Goal: Task Accomplishment & Management: Use online tool/utility

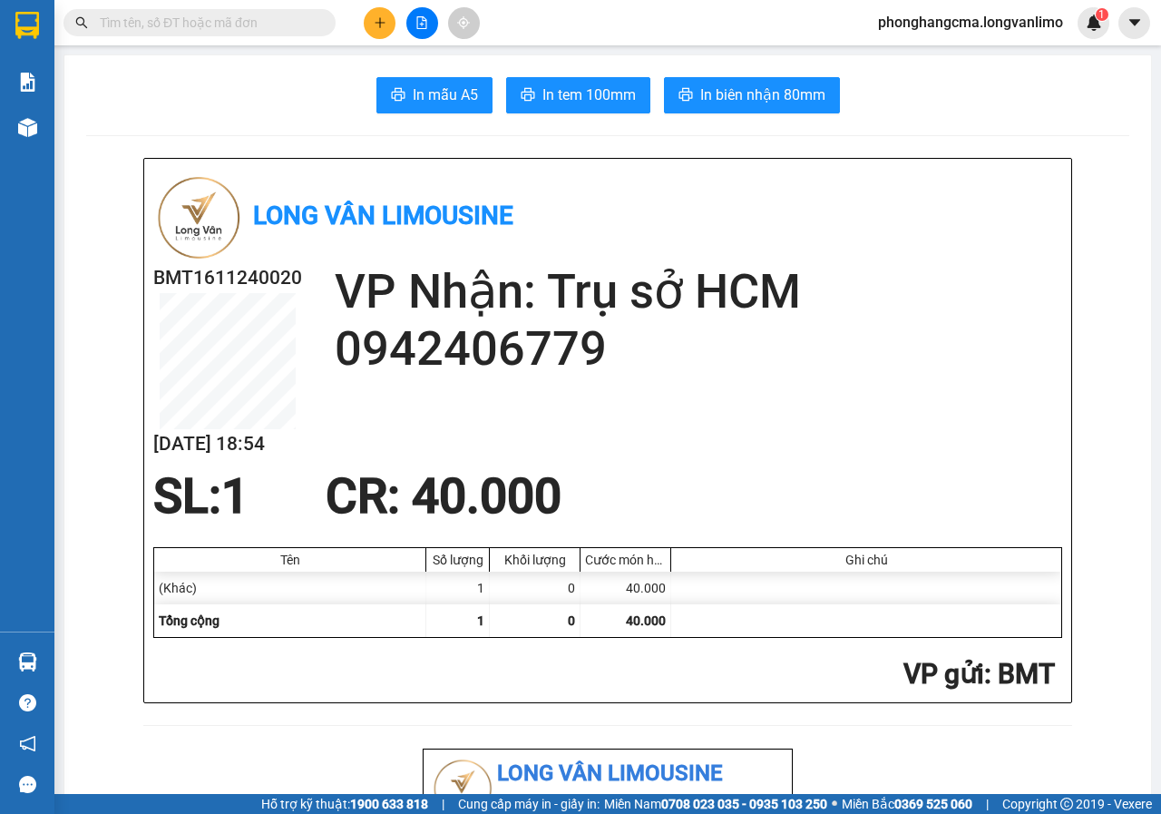
click at [415, 28] on icon "file-add" at bounding box center [421, 22] width 13 height 13
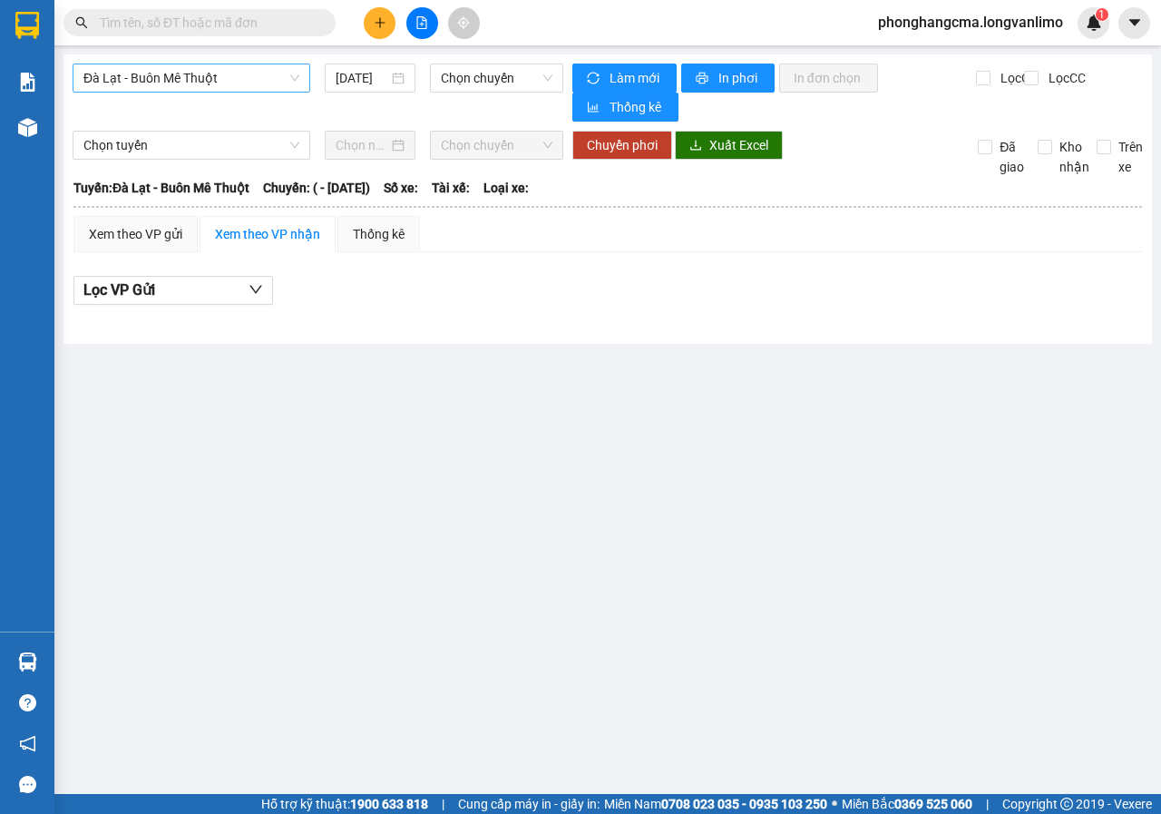
drag, startPoint x: 210, startPoint y: 76, endPoint x: 207, endPoint y: 91, distance: 14.8
click at [210, 76] on span "Đà Lạt - Buôn Mê Thuột" at bounding box center [191, 77] width 216 height 27
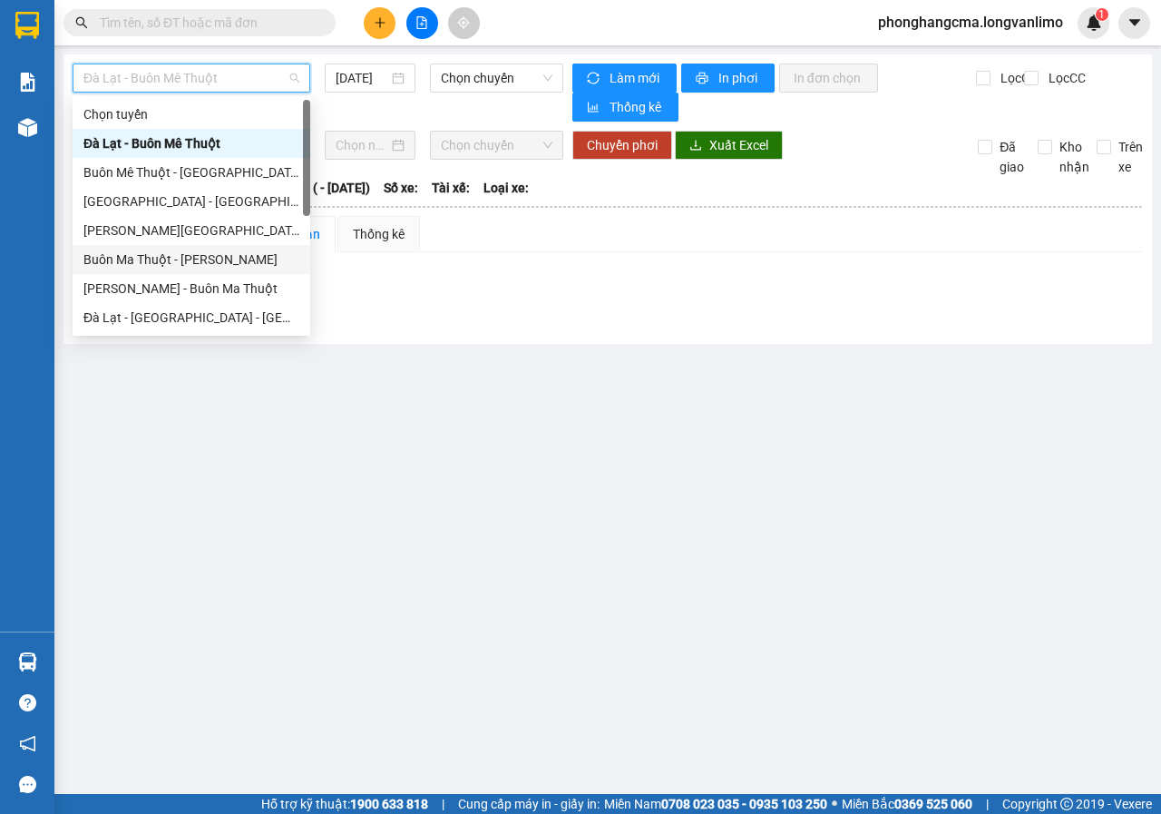
click at [186, 259] on div "Buôn Ma Thuột - [PERSON_NAME]" at bounding box center [191, 259] width 216 height 20
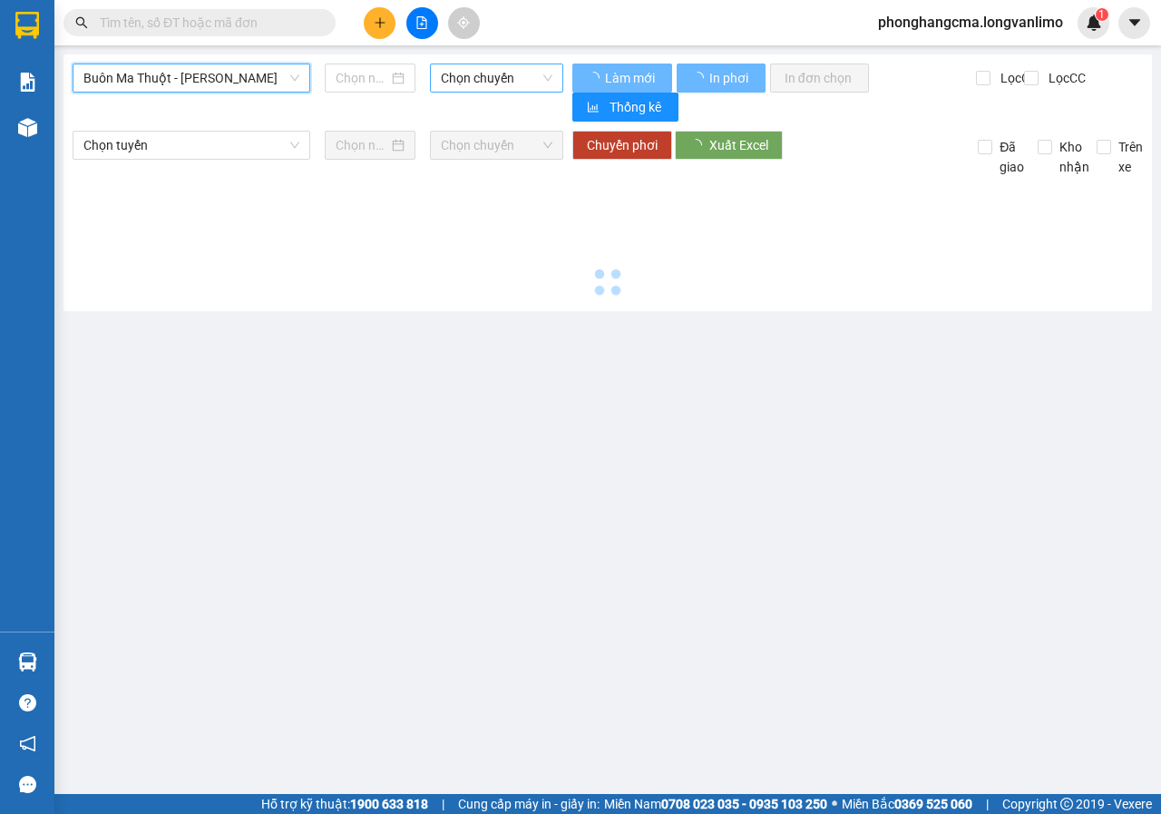
type input "[DATE]"
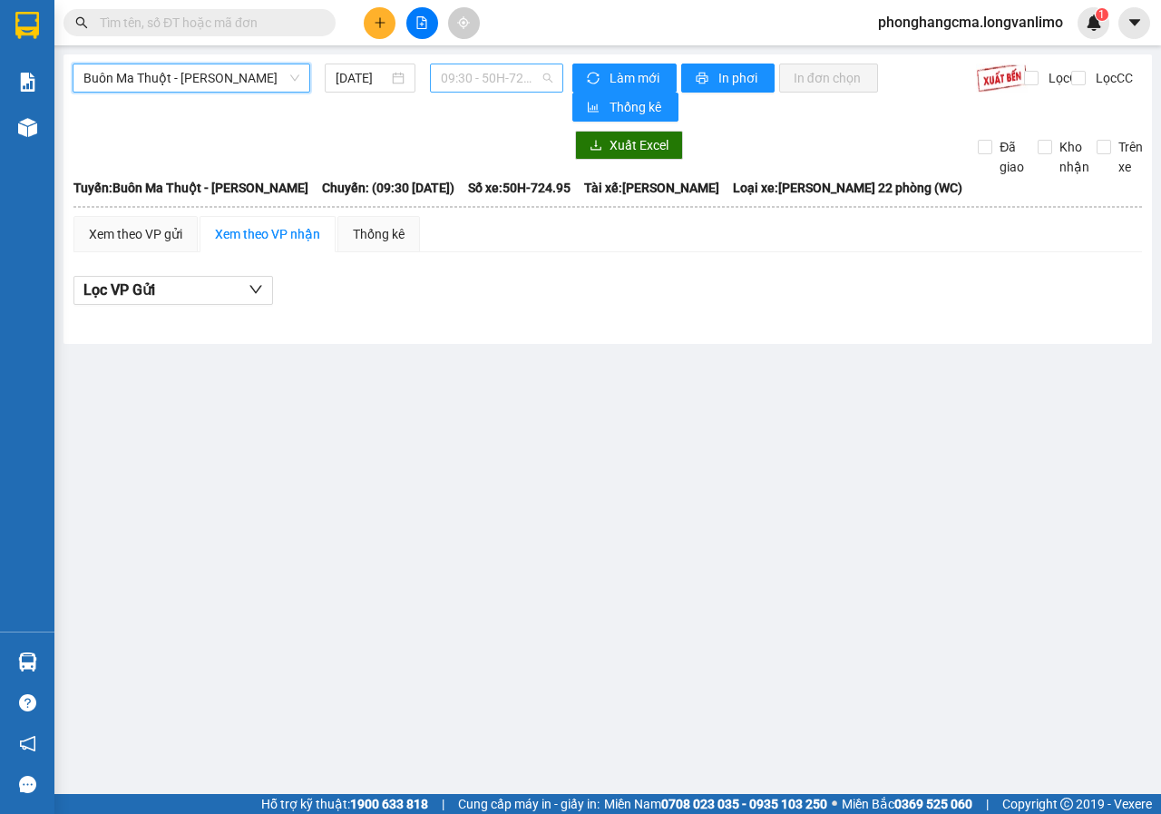
click at [498, 73] on span "09:30 - 50H-724.95" at bounding box center [496, 77] width 111 height 27
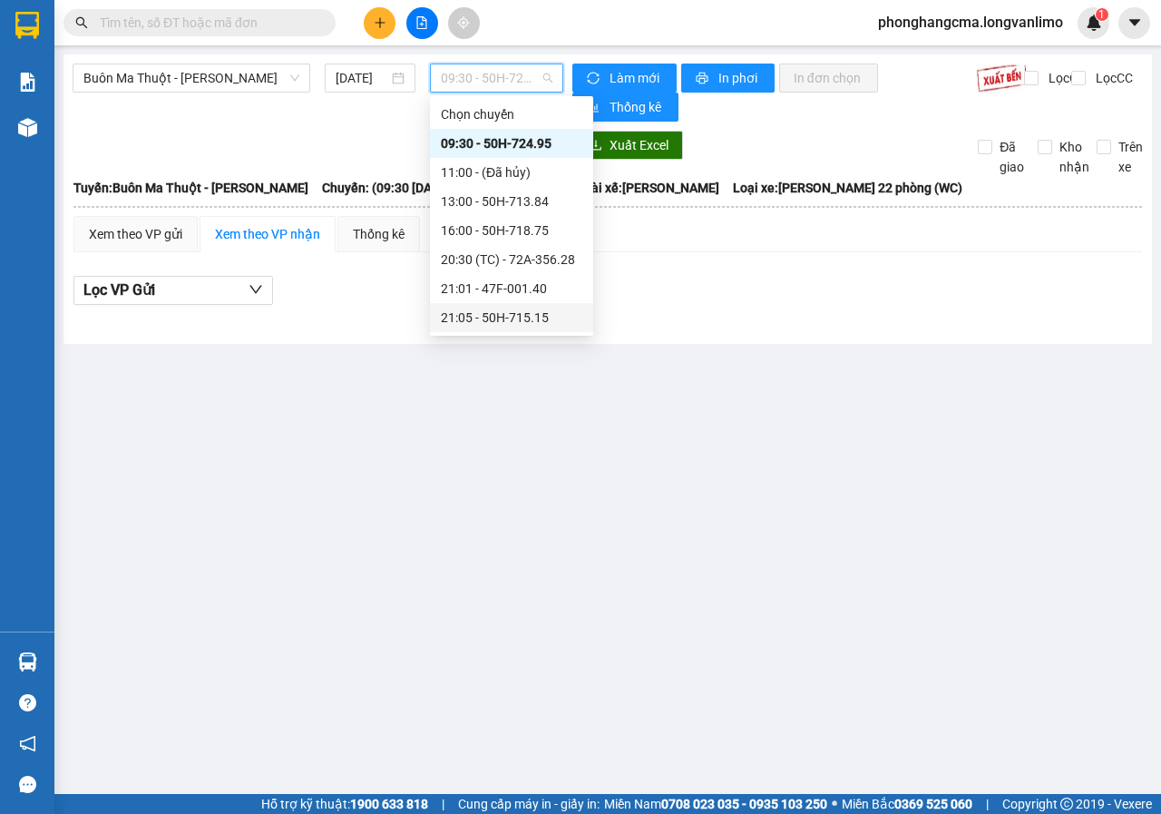
scroll to position [91, 0]
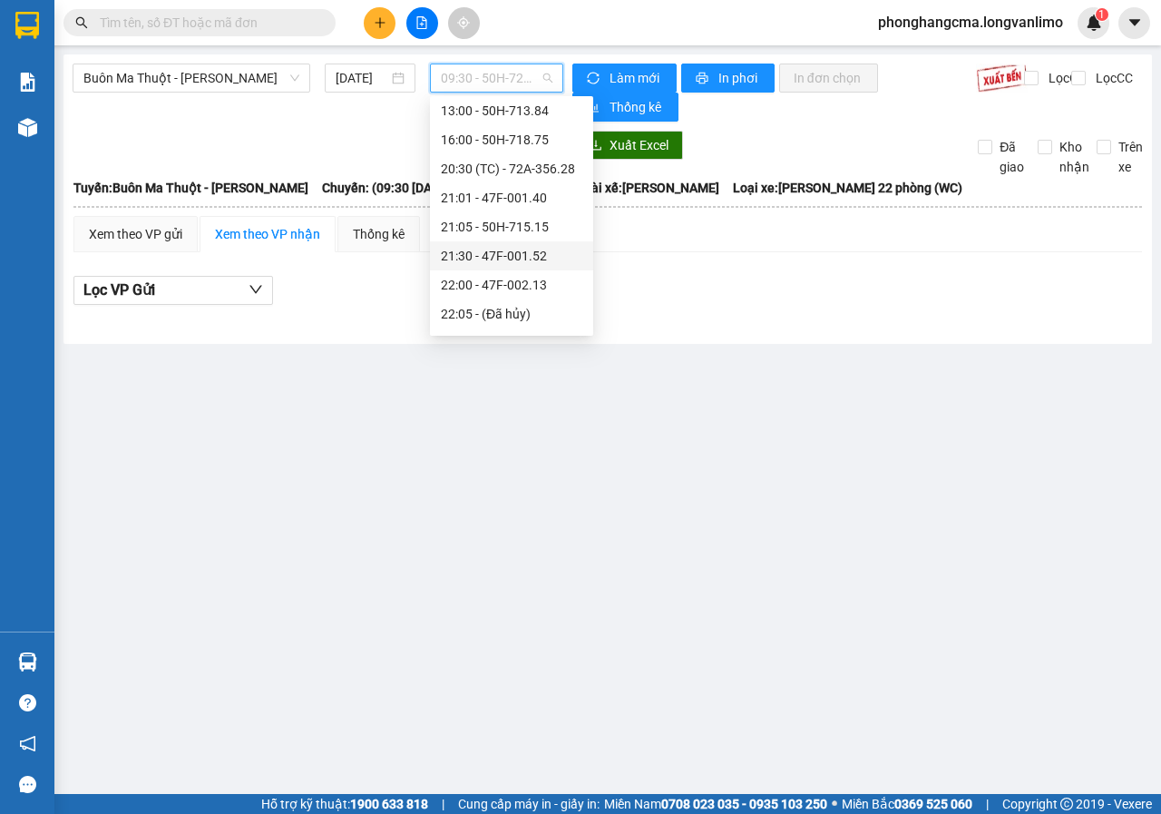
click at [493, 263] on div "21:30 - 47F-001.52" at bounding box center [512, 256] width 142 height 20
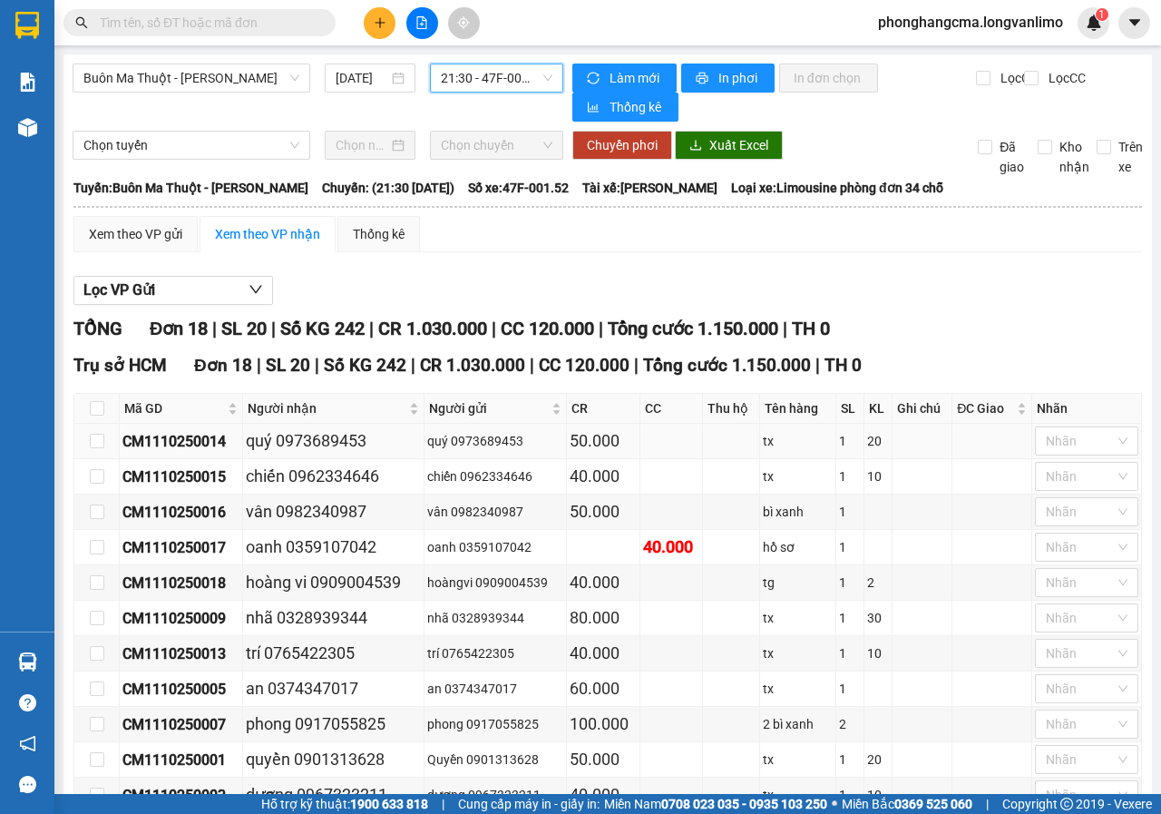
click at [88, 440] on td at bounding box center [96, 441] width 45 height 35
click at [94, 444] on input "checkbox" at bounding box center [97, 441] width 15 height 15
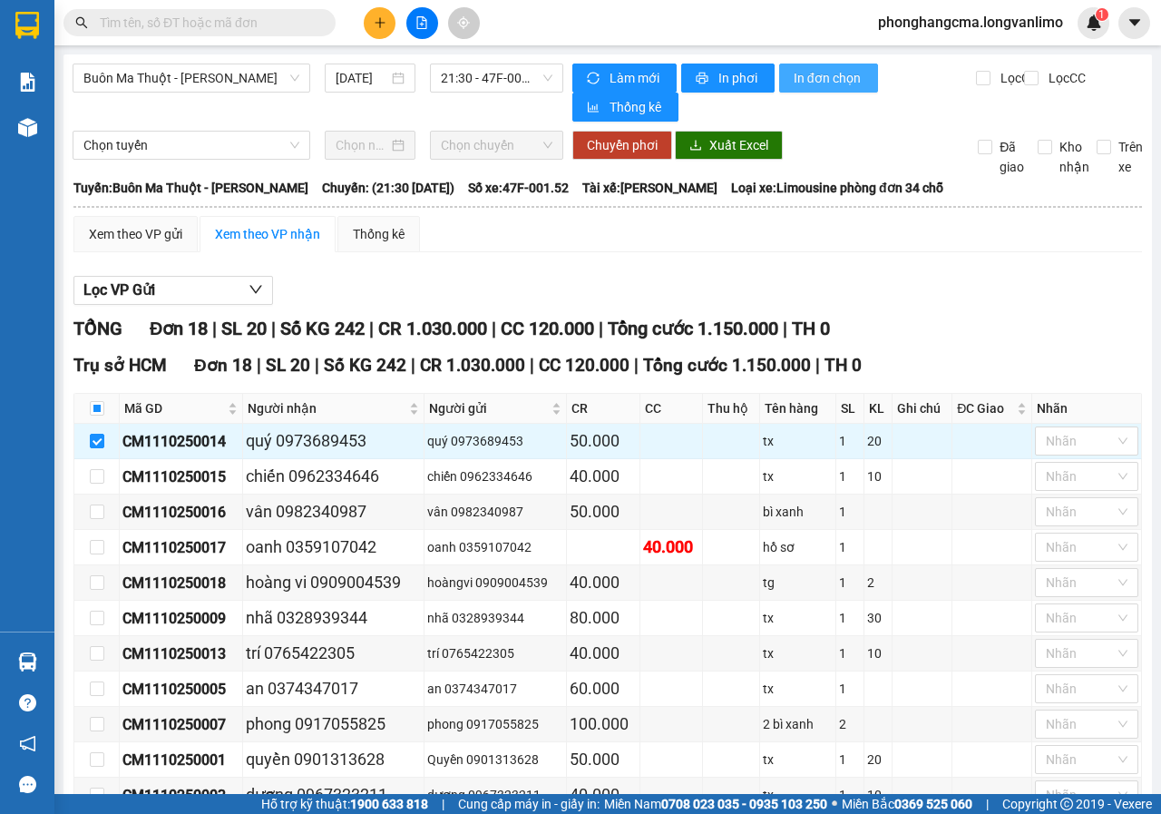
click at [821, 79] on span "In đơn chọn" at bounding box center [829, 78] width 70 height 20
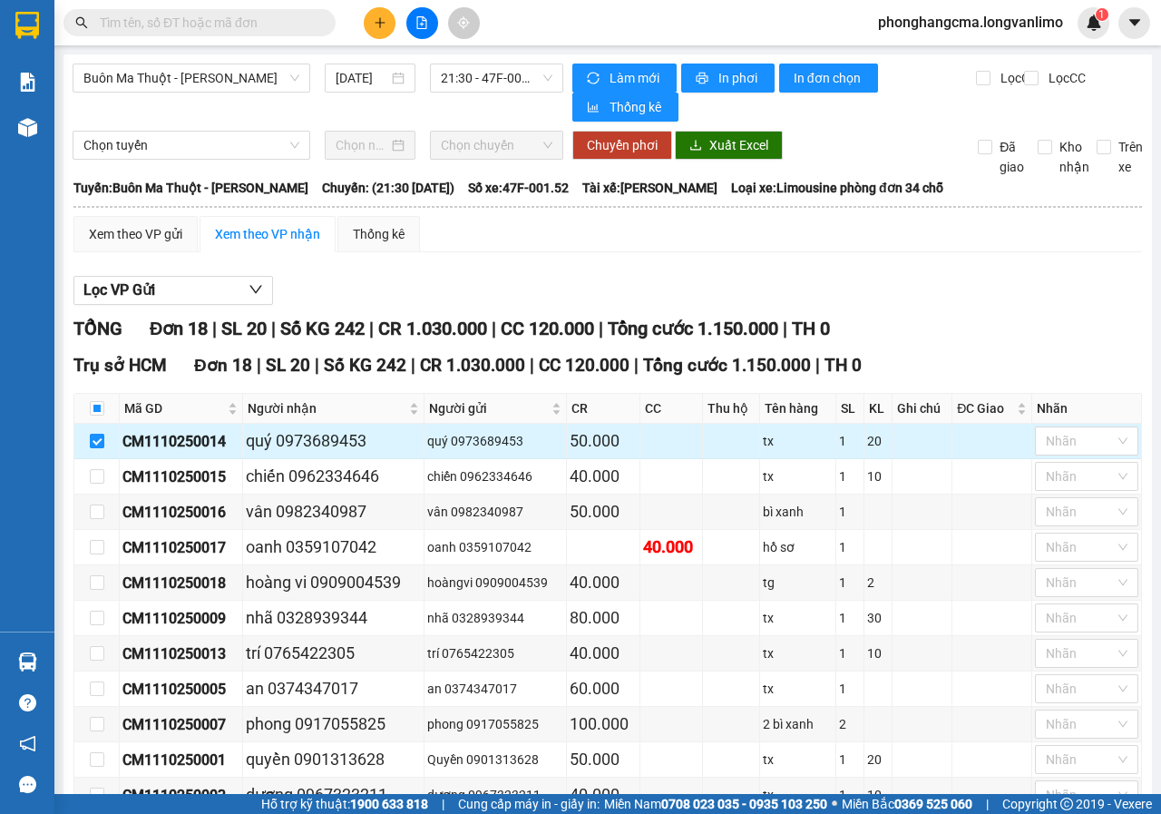
click at [97, 436] on input "checkbox" at bounding box center [97, 441] width 15 height 15
checkbox input "false"
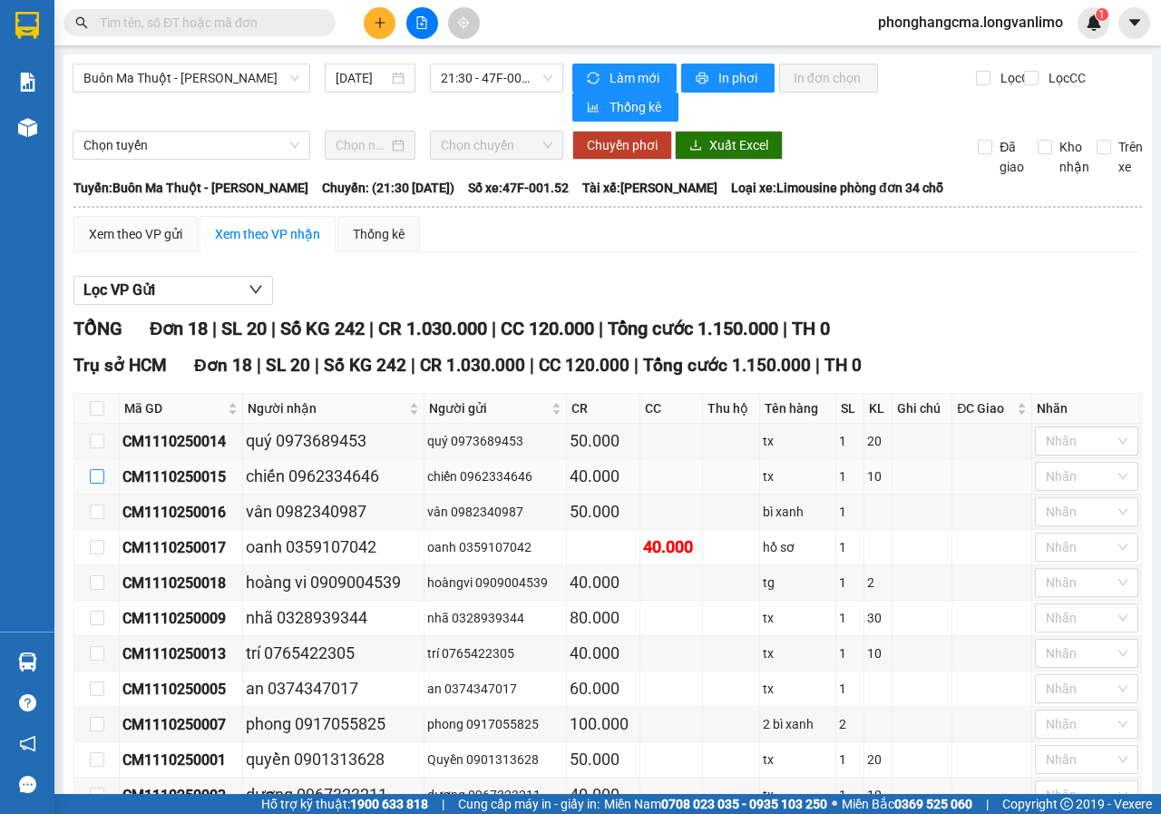
click at [100, 478] on input "checkbox" at bounding box center [97, 476] width 15 height 15
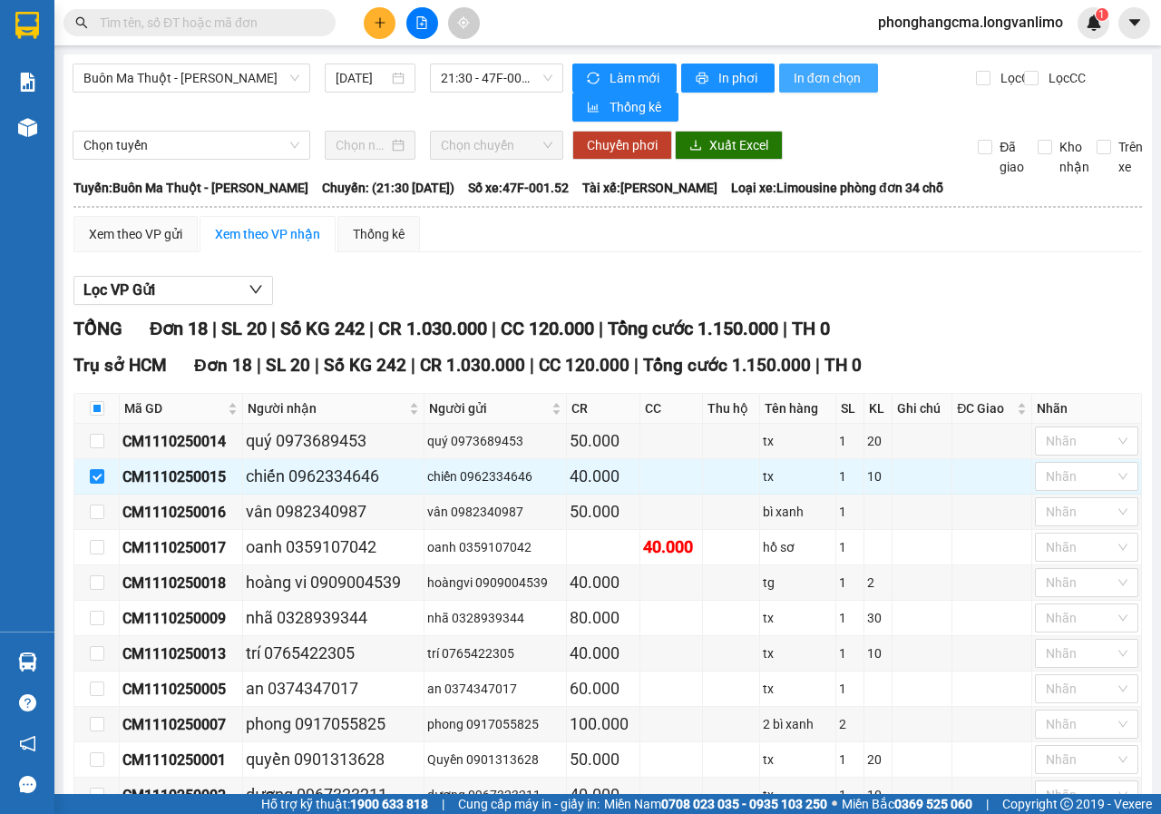
click at [815, 84] on span "In đơn chọn" at bounding box center [829, 78] width 70 height 20
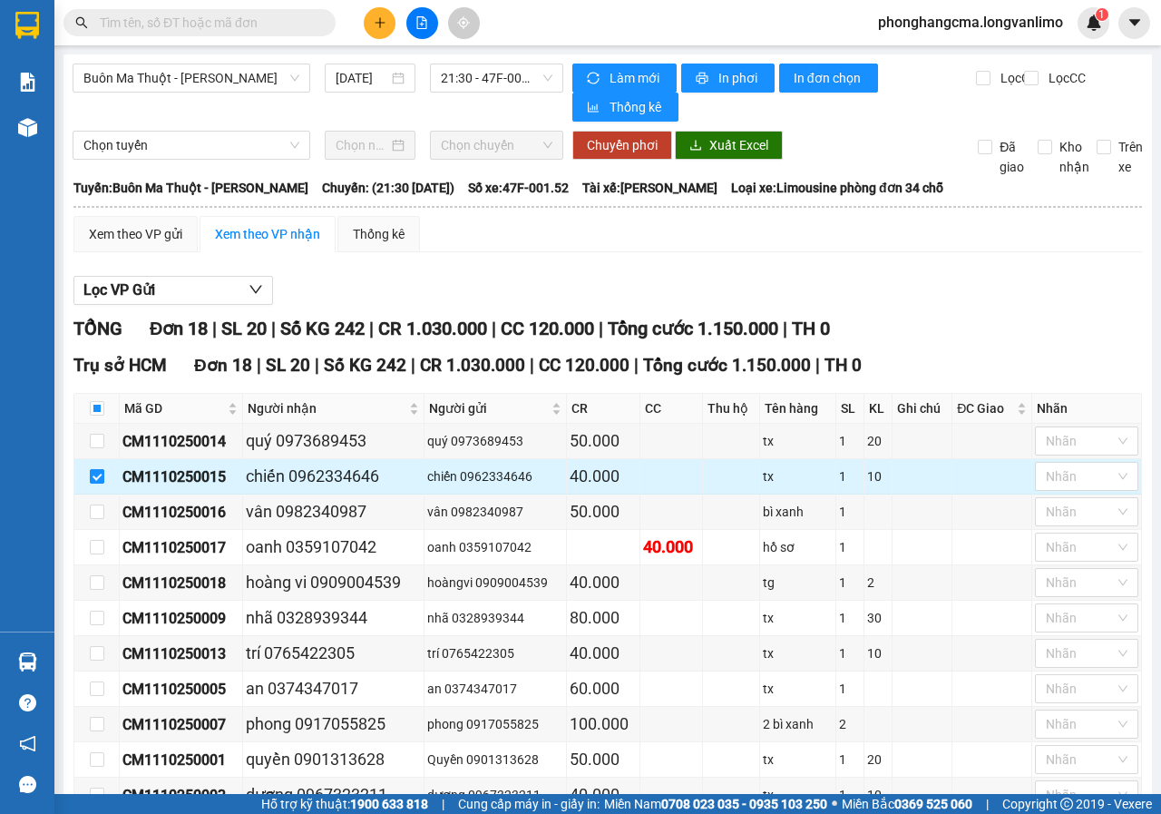
click at [91, 474] on input "checkbox" at bounding box center [97, 476] width 15 height 15
checkbox input "false"
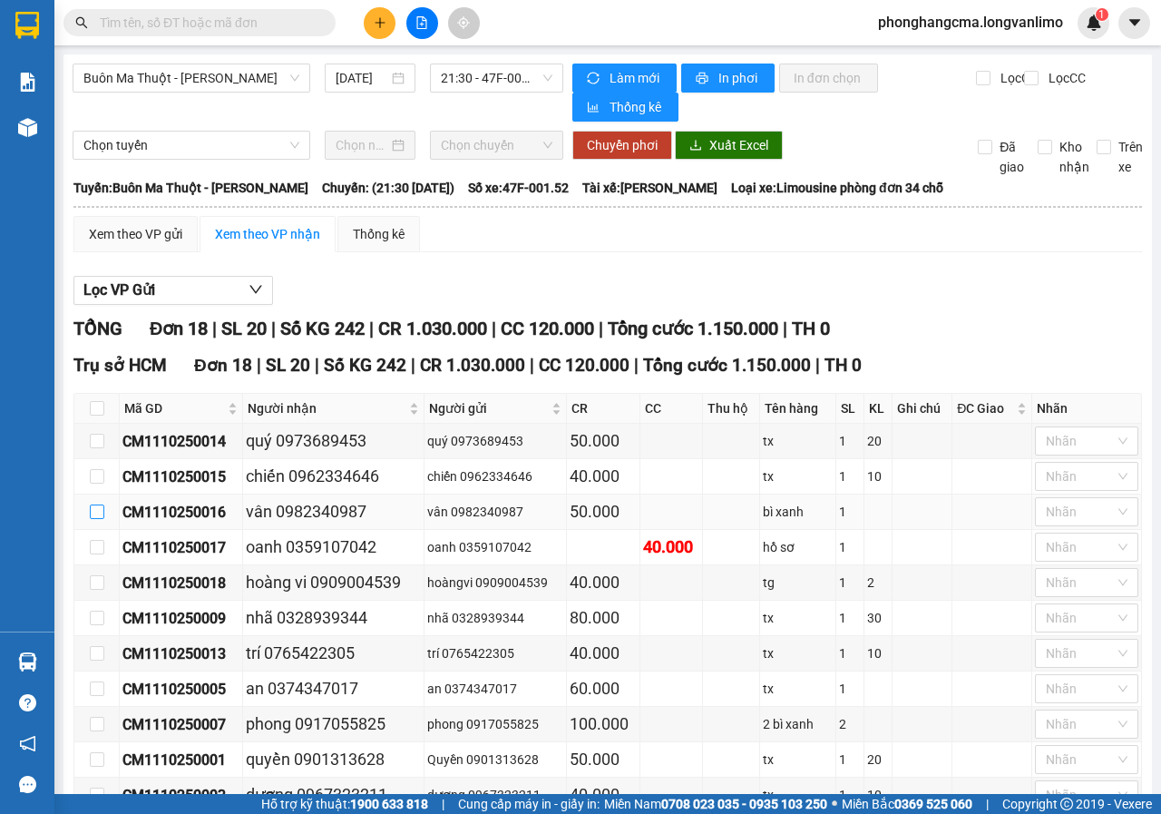
click at [96, 516] on input "checkbox" at bounding box center [97, 511] width 15 height 15
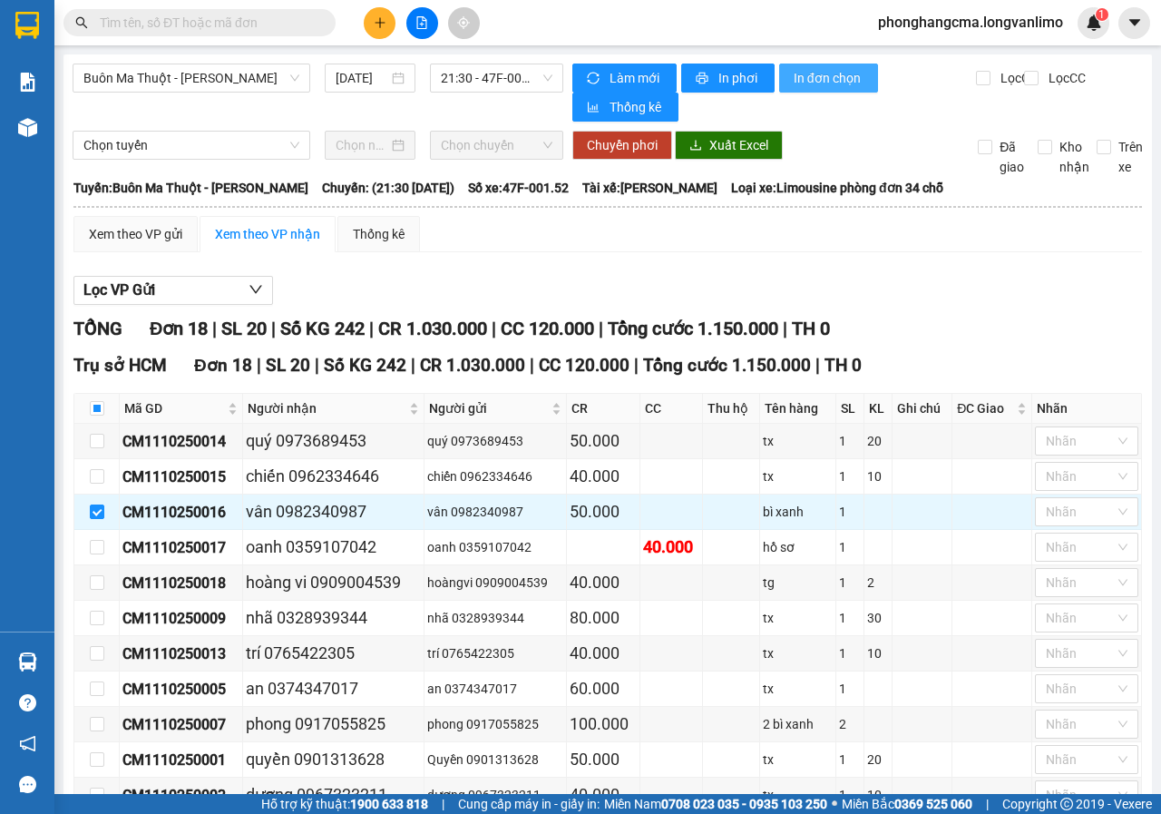
click at [802, 91] on button "In đơn chọn" at bounding box center [828, 78] width 99 height 29
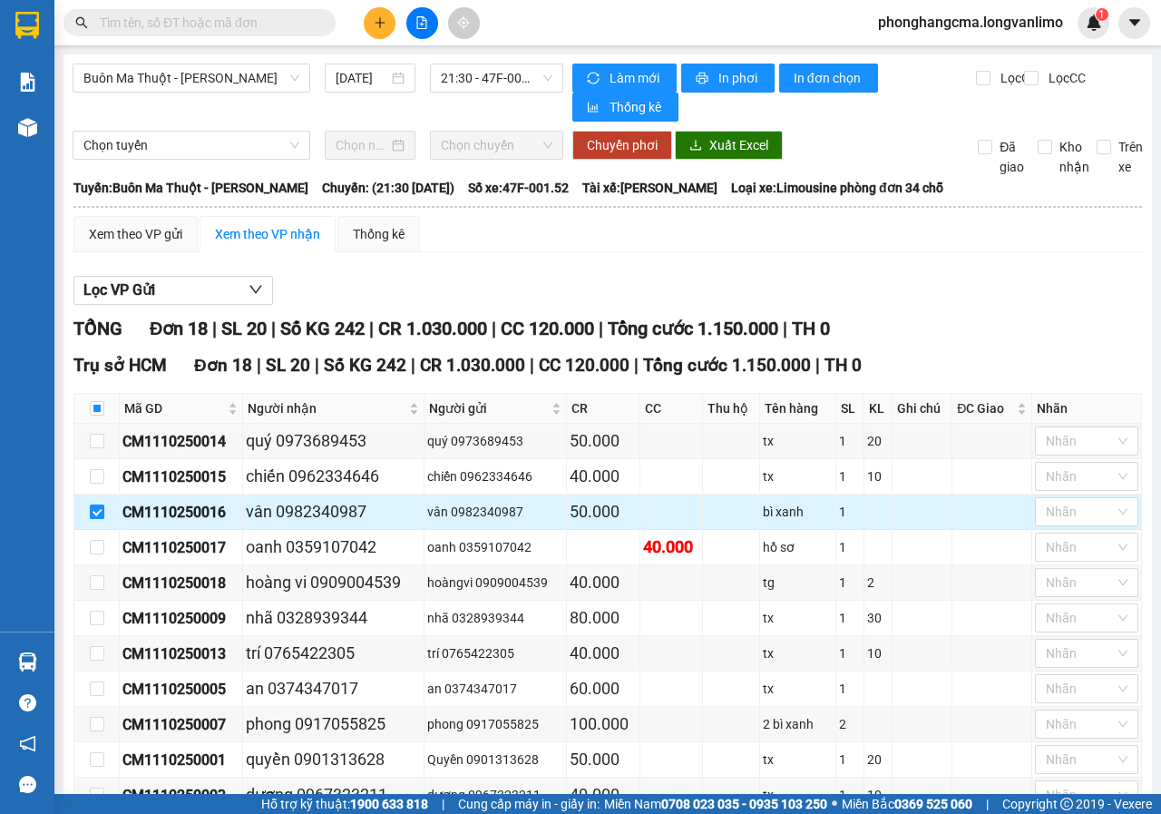
click at [98, 510] on input "checkbox" at bounding box center [97, 511] width 15 height 15
checkbox input "false"
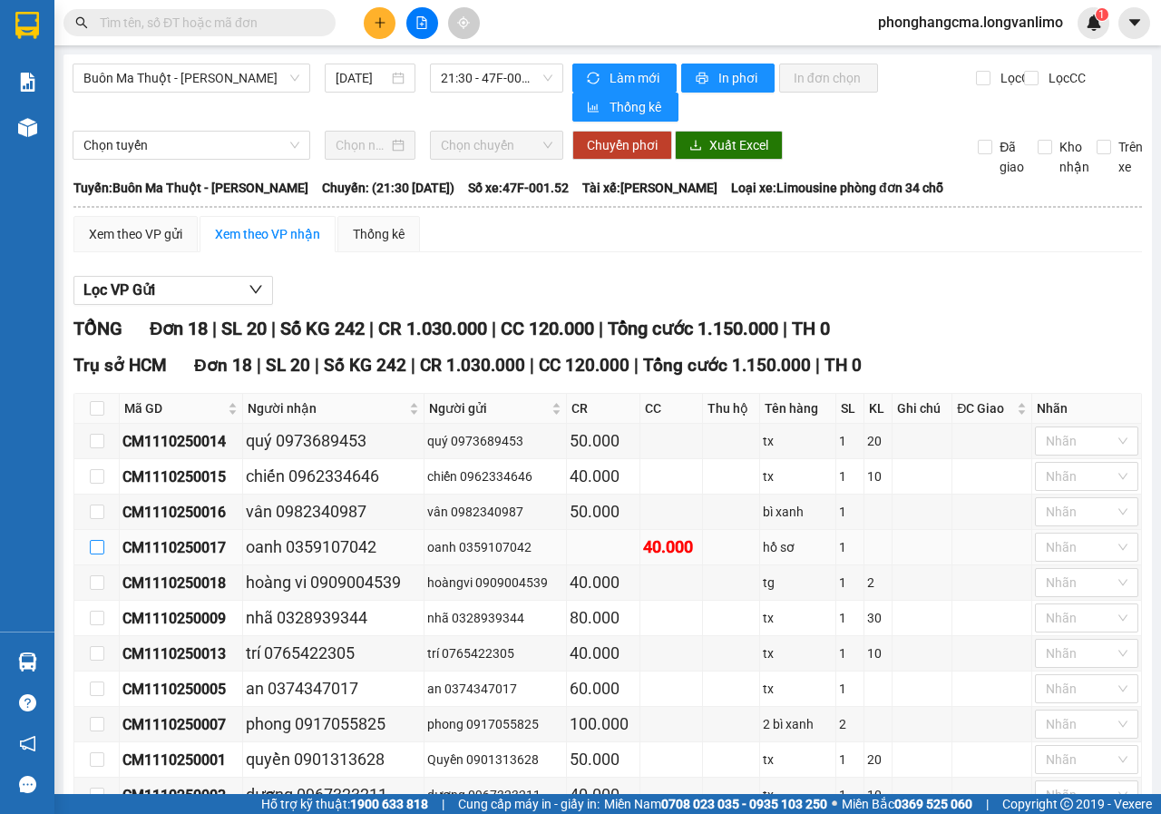
click at [100, 550] on input "checkbox" at bounding box center [97, 547] width 15 height 15
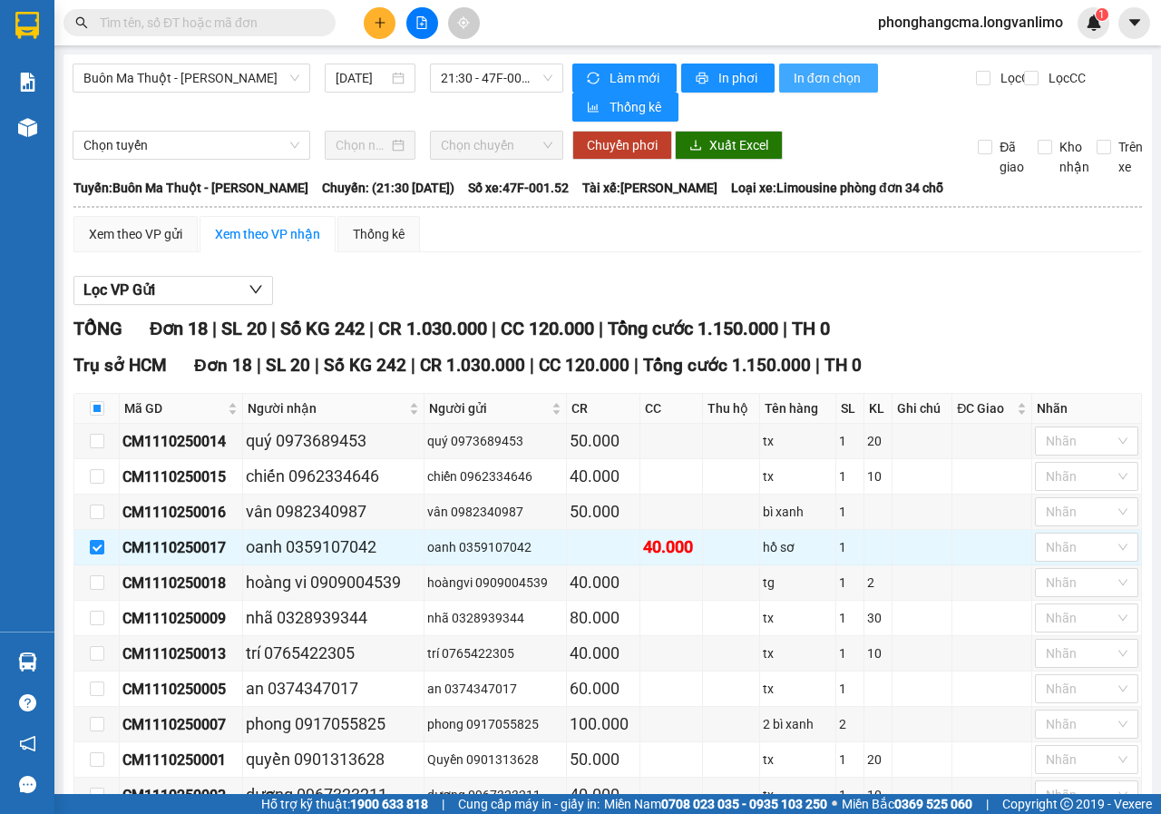
click at [825, 86] on span "In đơn chọn" at bounding box center [829, 78] width 70 height 20
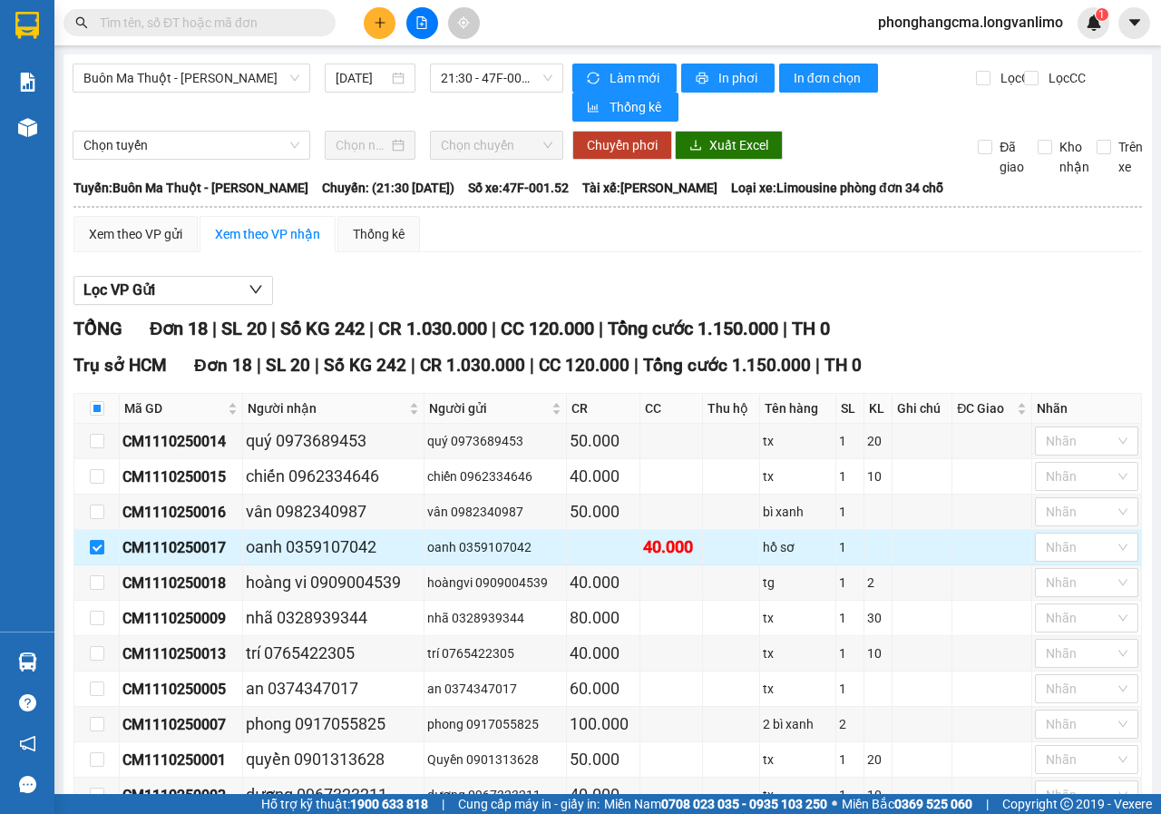
click at [99, 543] on input "checkbox" at bounding box center [97, 547] width 15 height 15
checkbox input "false"
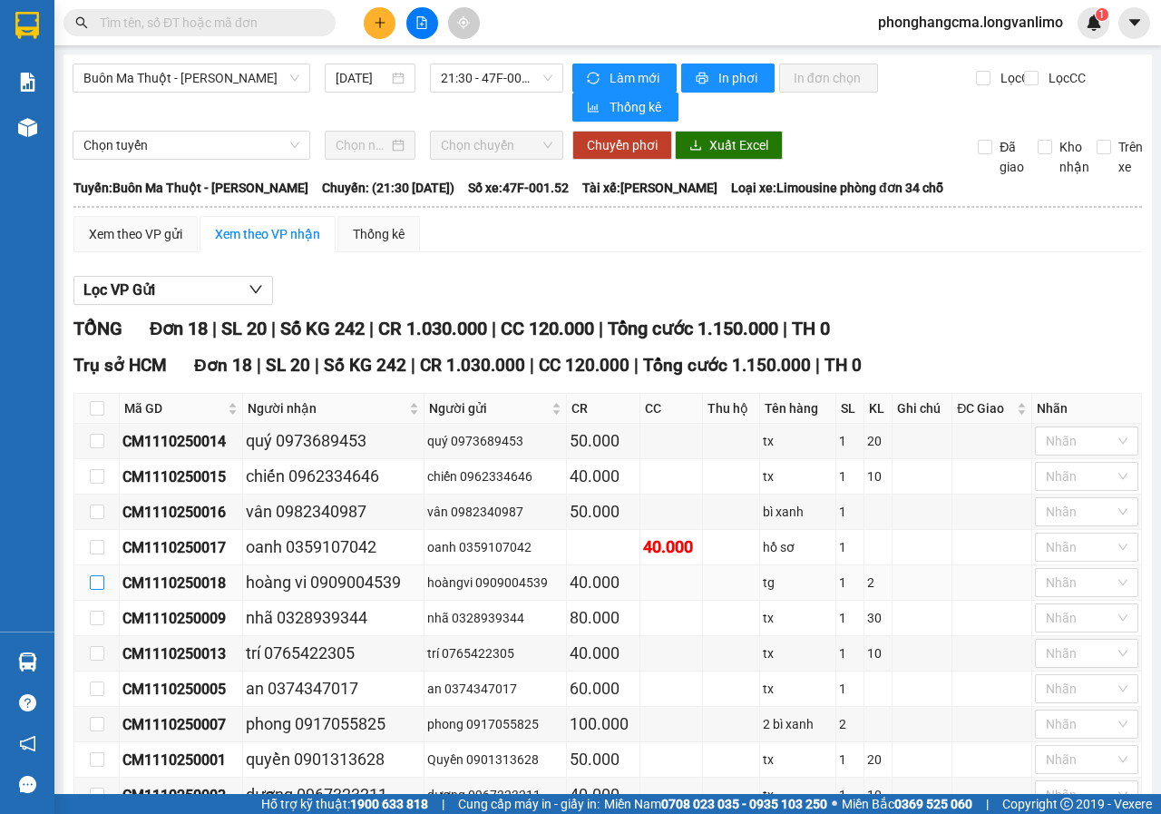
click at [98, 585] on input "checkbox" at bounding box center [97, 582] width 15 height 15
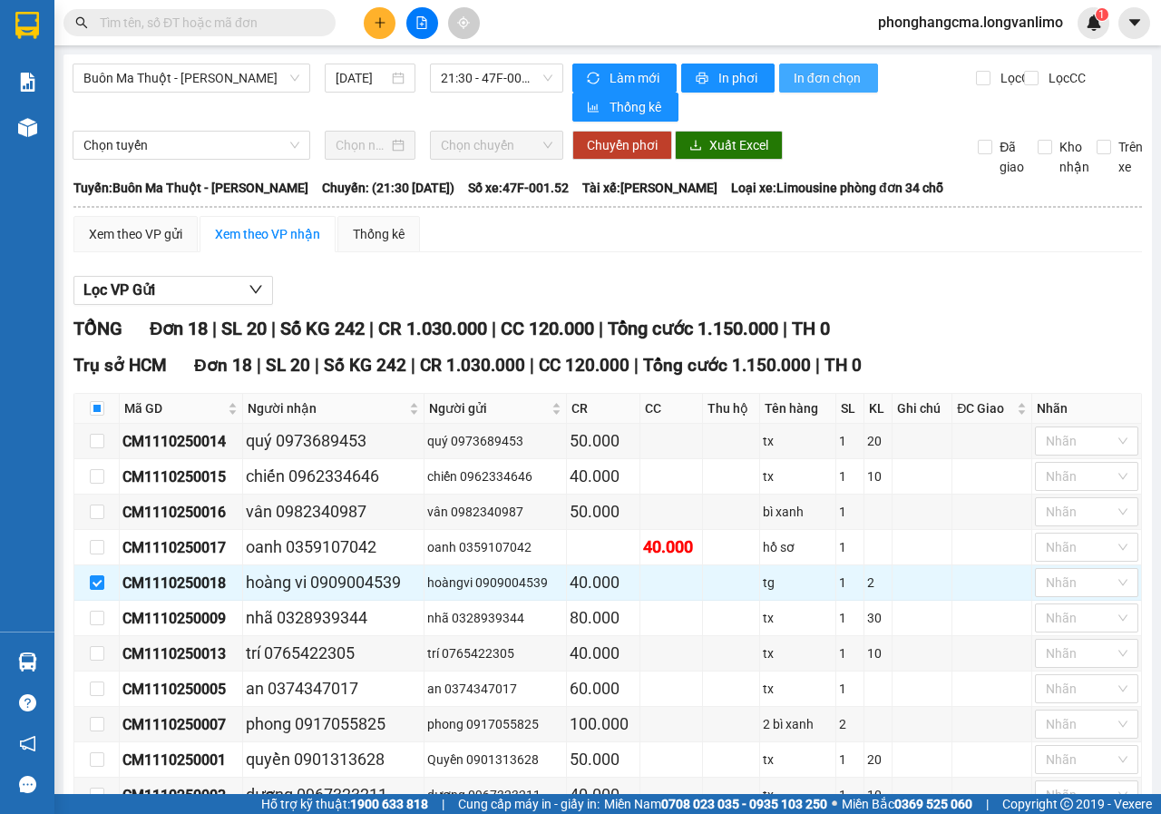
click at [806, 80] on span "In đơn chọn" at bounding box center [829, 78] width 70 height 20
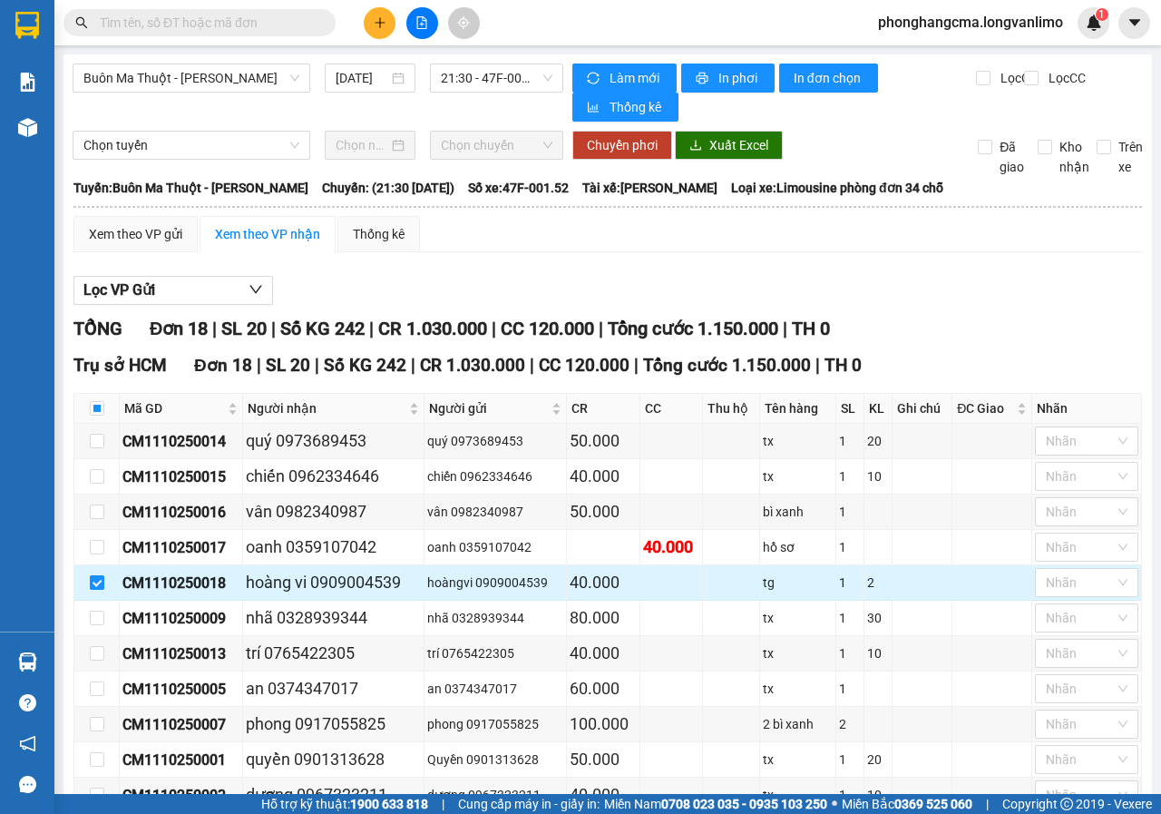
click at [95, 585] on input "checkbox" at bounding box center [97, 582] width 15 height 15
checkbox input "false"
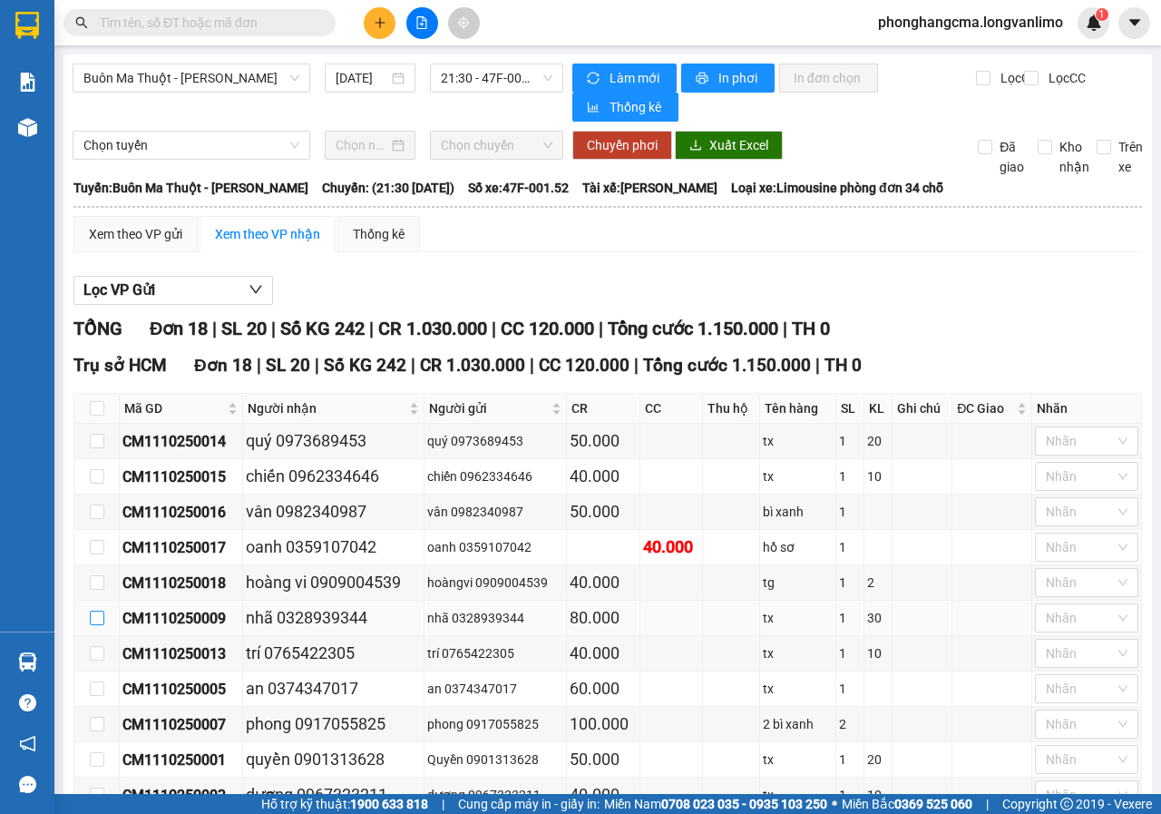
click at [99, 623] on input "checkbox" at bounding box center [97, 618] width 15 height 15
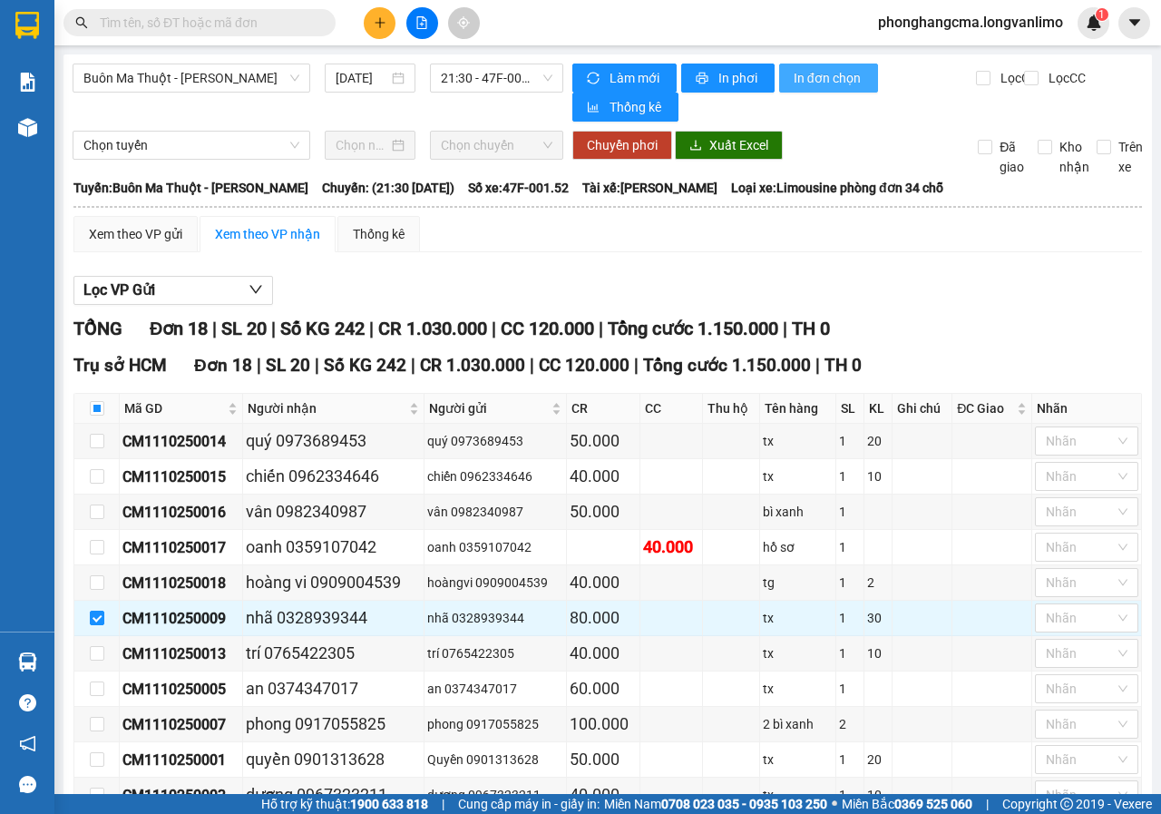
click at [819, 82] on span "In đơn chọn" at bounding box center [829, 78] width 70 height 20
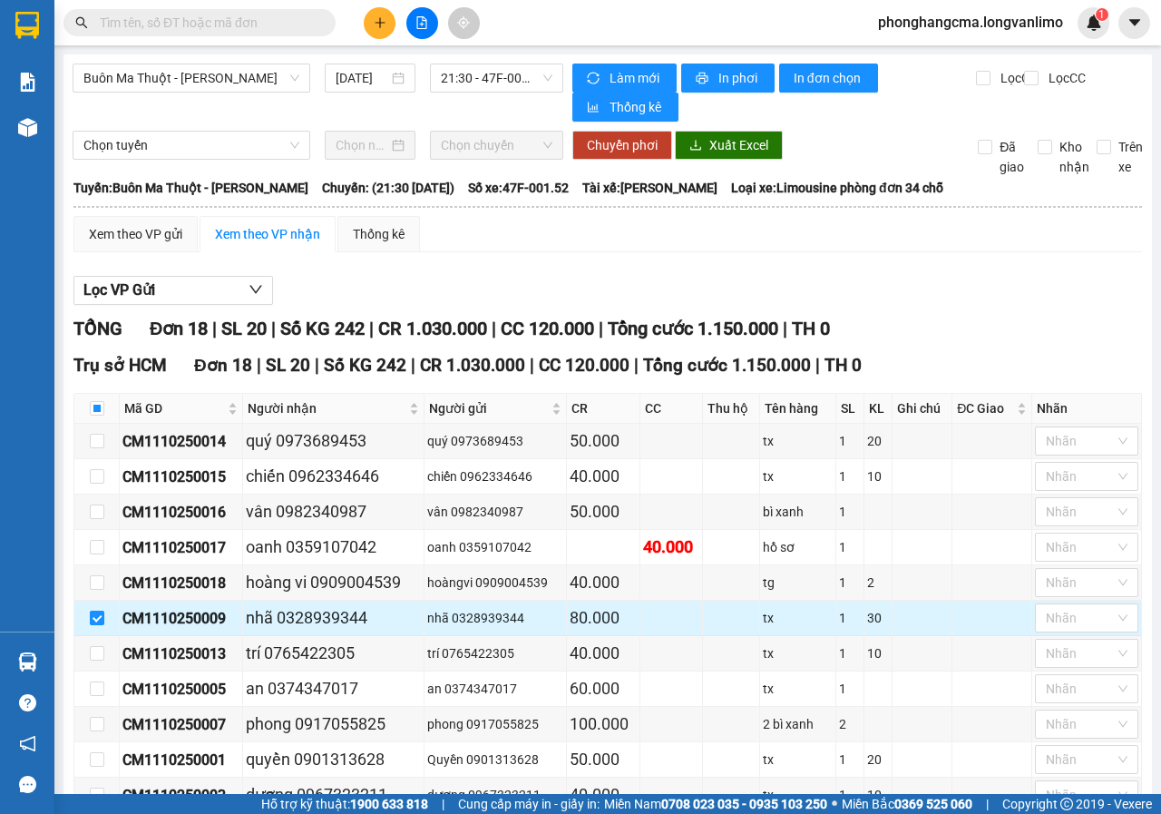
click at [102, 620] on input "checkbox" at bounding box center [97, 618] width 15 height 15
checkbox input "false"
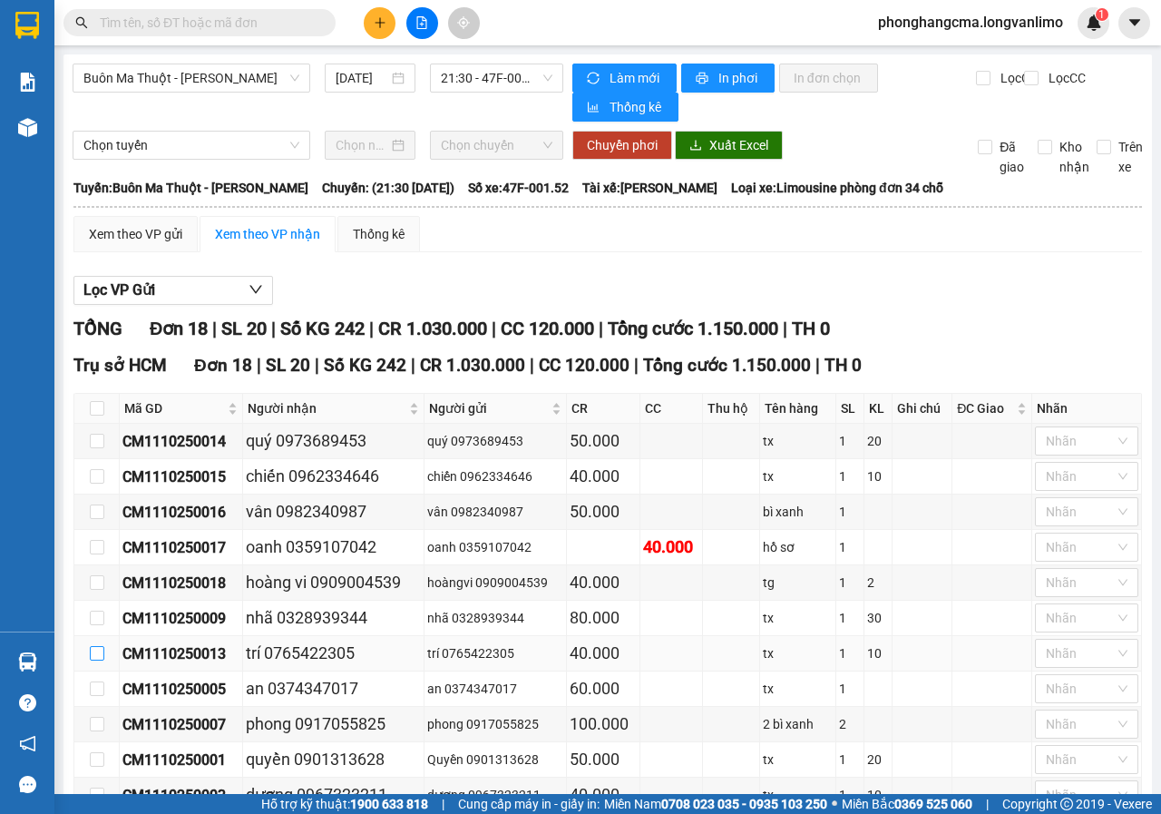
click at [99, 647] on input "checkbox" at bounding box center [97, 653] width 15 height 15
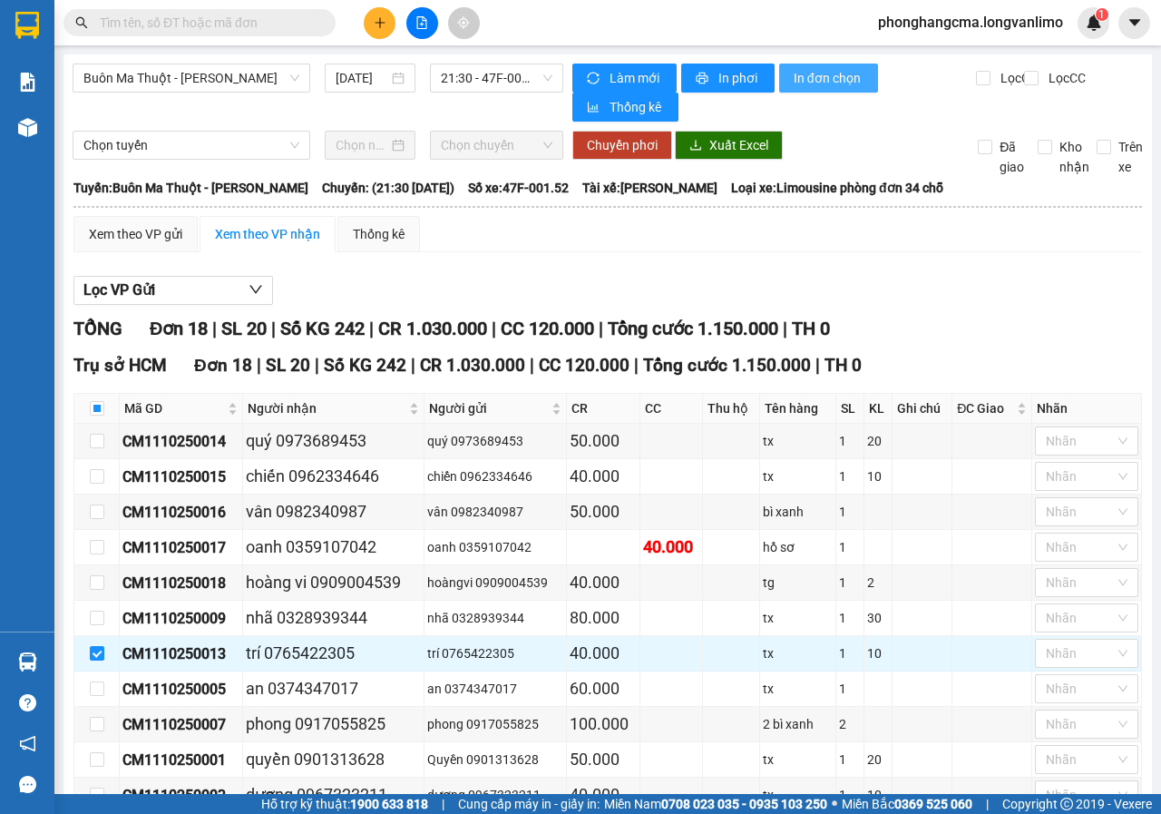
click at [810, 78] on span "In đơn chọn" at bounding box center [829, 78] width 70 height 20
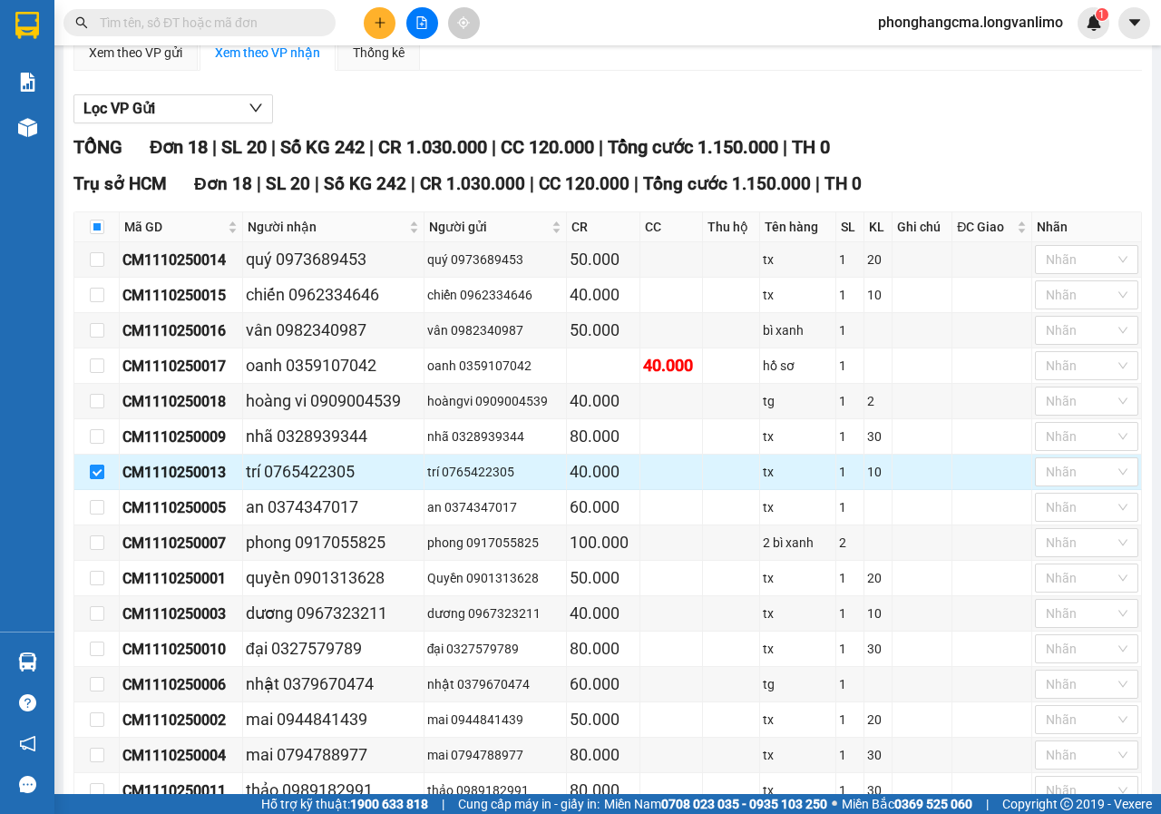
click at [101, 475] on input "checkbox" at bounding box center [97, 471] width 15 height 15
checkbox input "false"
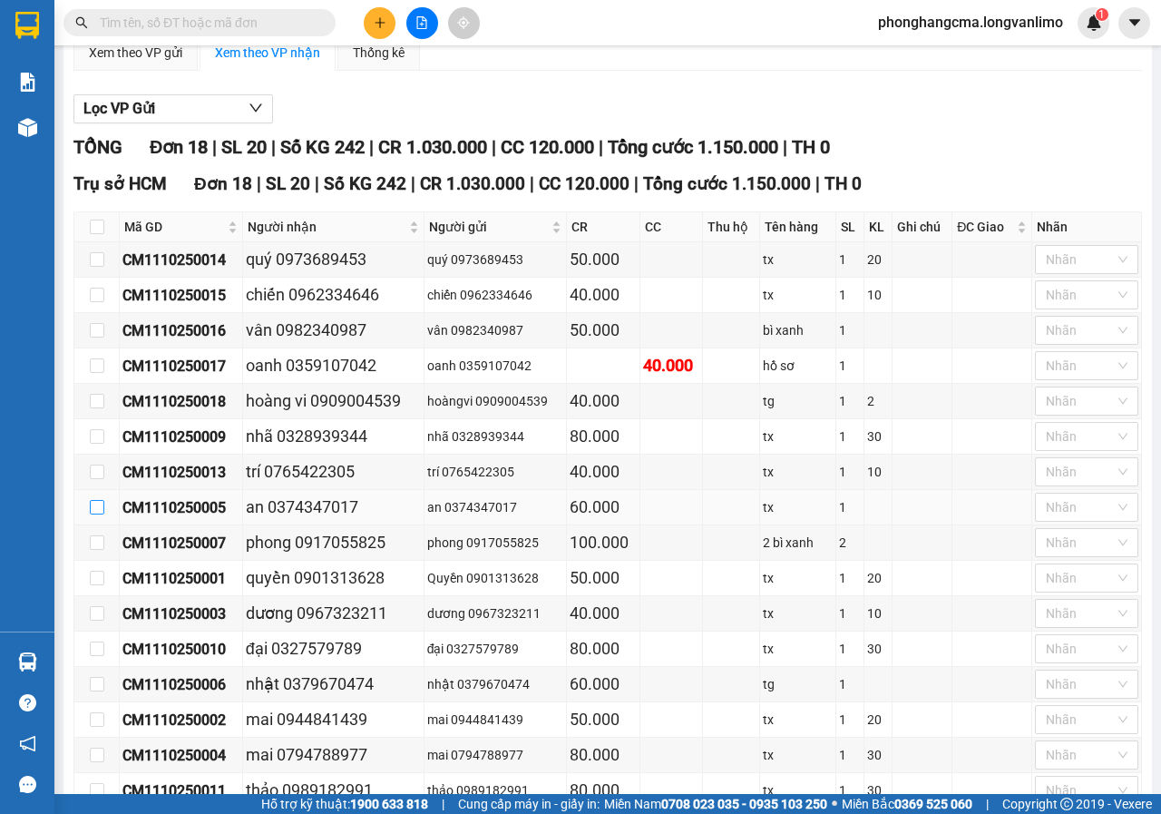
click at [99, 506] on input "checkbox" at bounding box center [97, 507] width 15 height 15
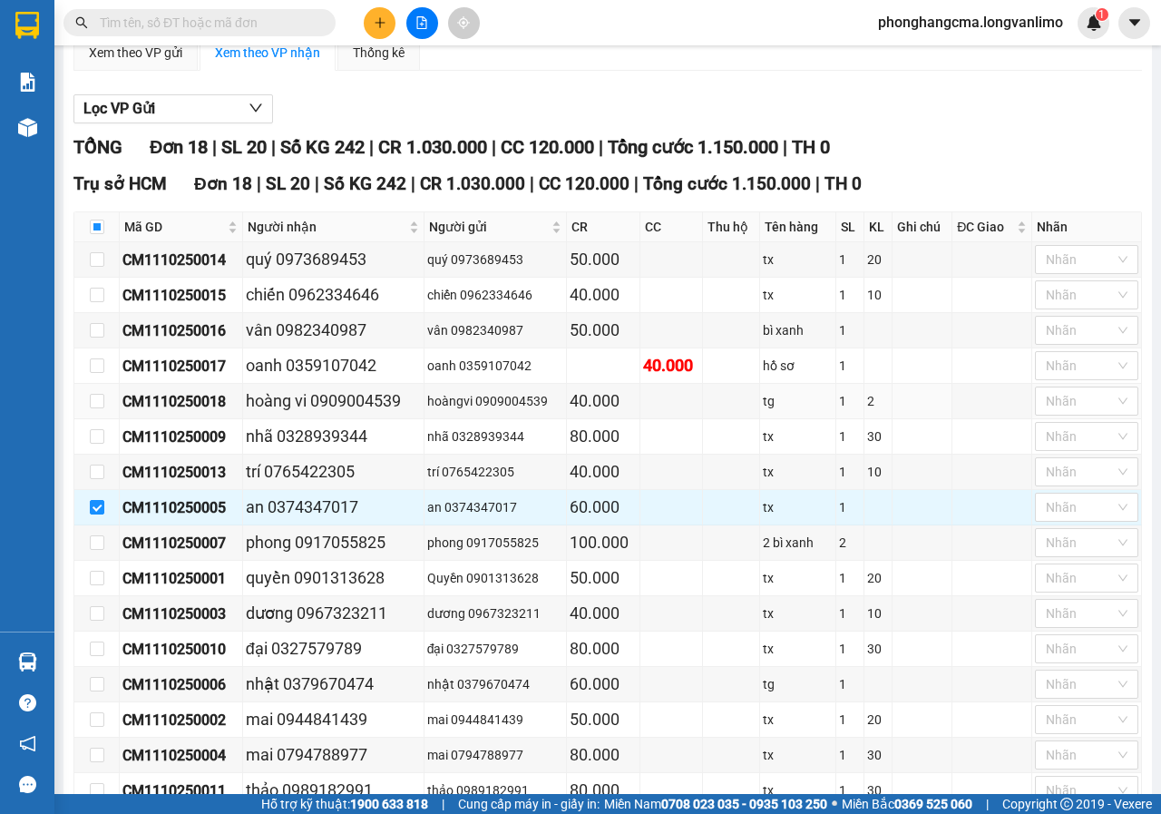
scroll to position [0, 0]
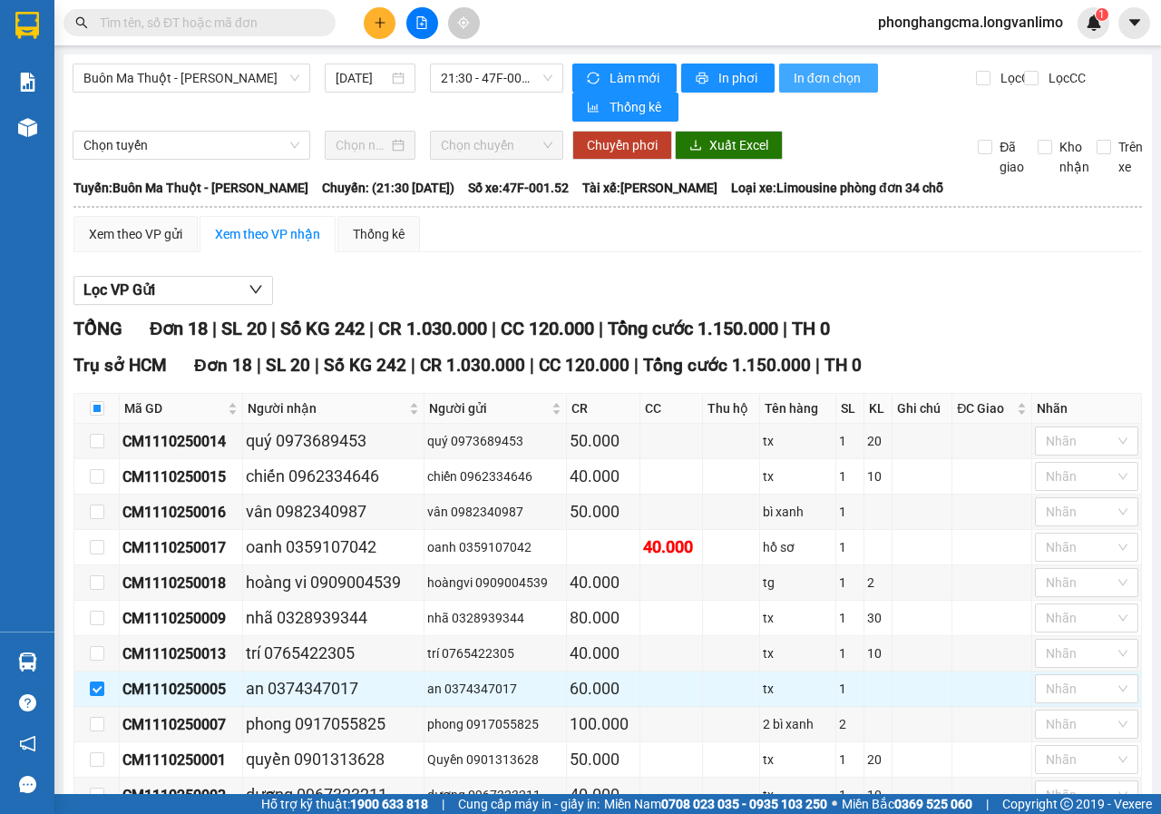
click at [811, 75] on span "In đơn chọn" at bounding box center [829, 78] width 70 height 20
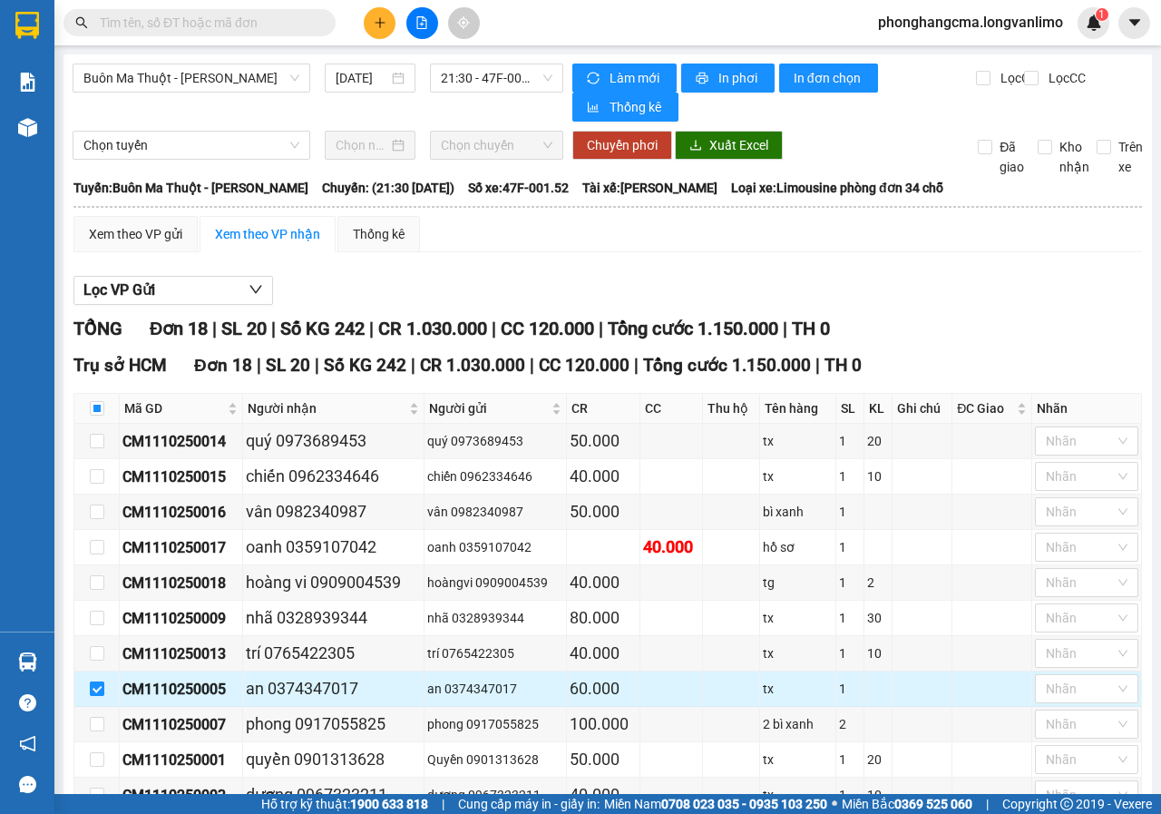
click at [100, 681] on input "checkbox" at bounding box center [97, 688] width 15 height 15
checkbox input "false"
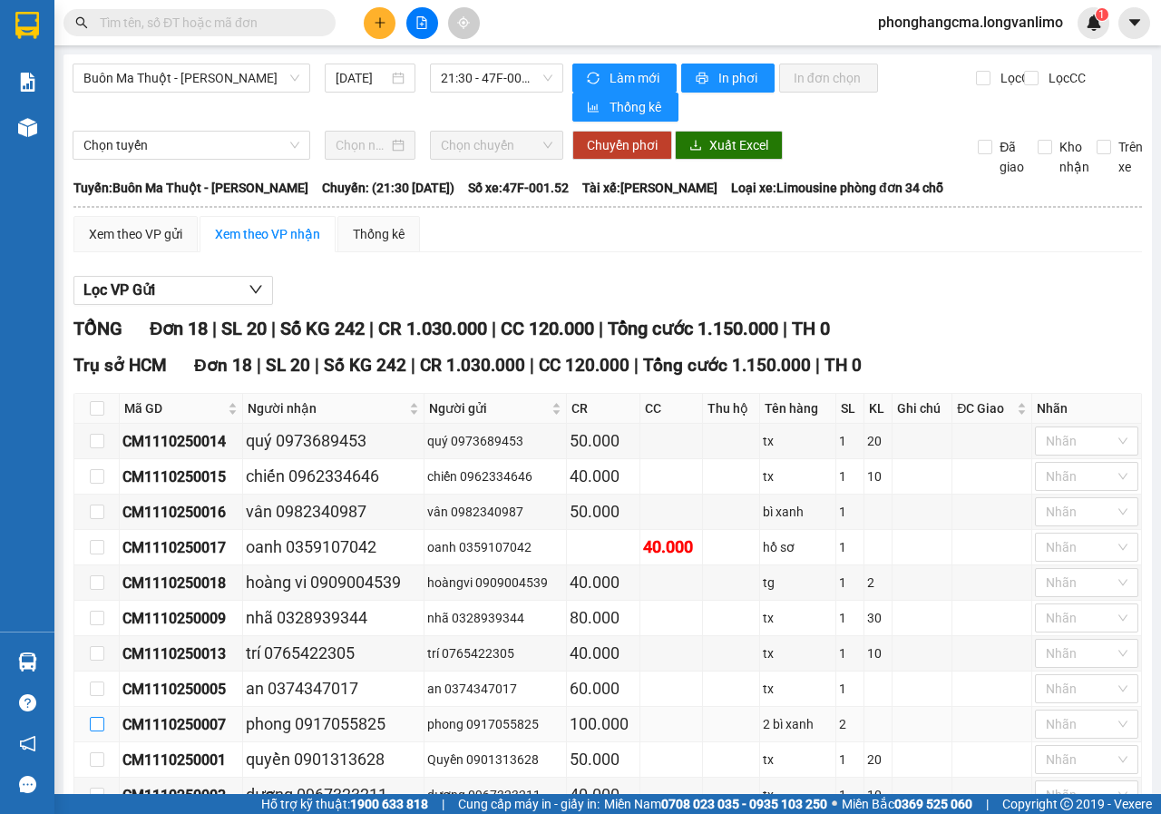
click at [95, 717] on input "checkbox" at bounding box center [97, 724] width 15 height 15
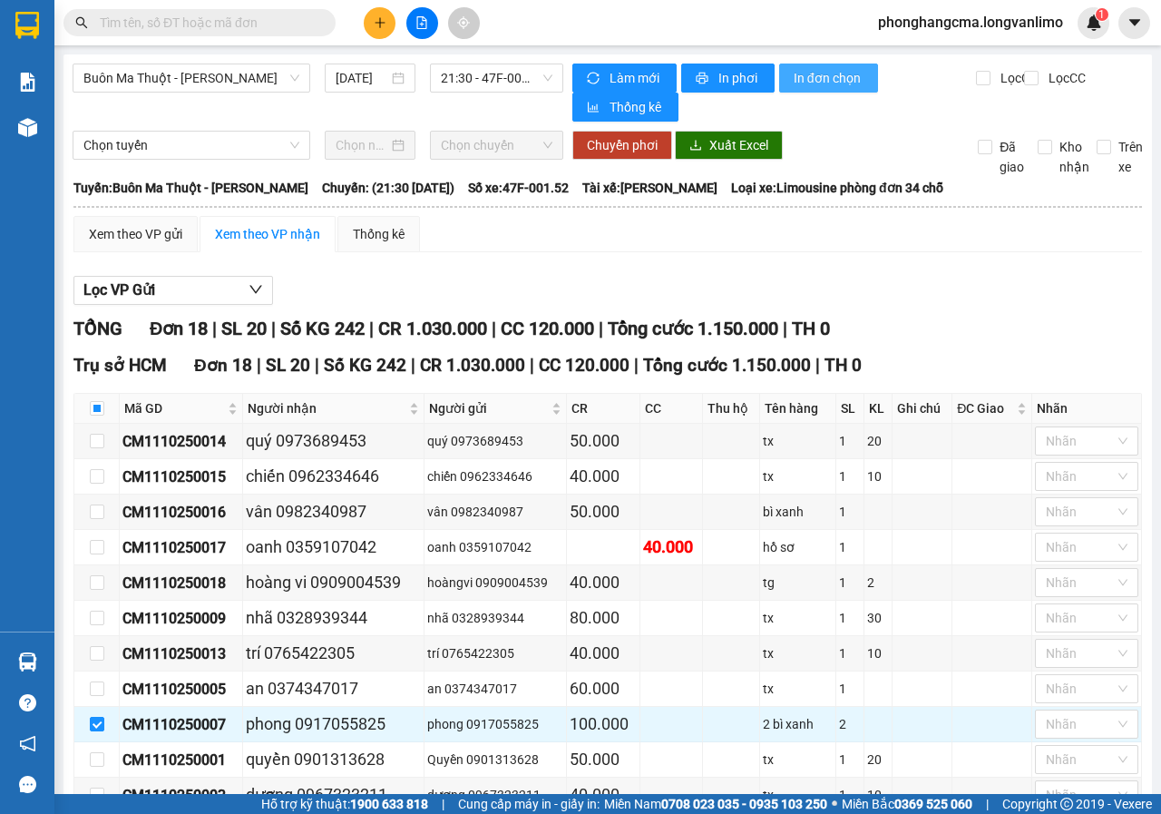
click at [837, 80] on span "In đơn chọn" at bounding box center [829, 78] width 70 height 20
click at [810, 82] on span "In đơn chọn" at bounding box center [829, 78] width 70 height 20
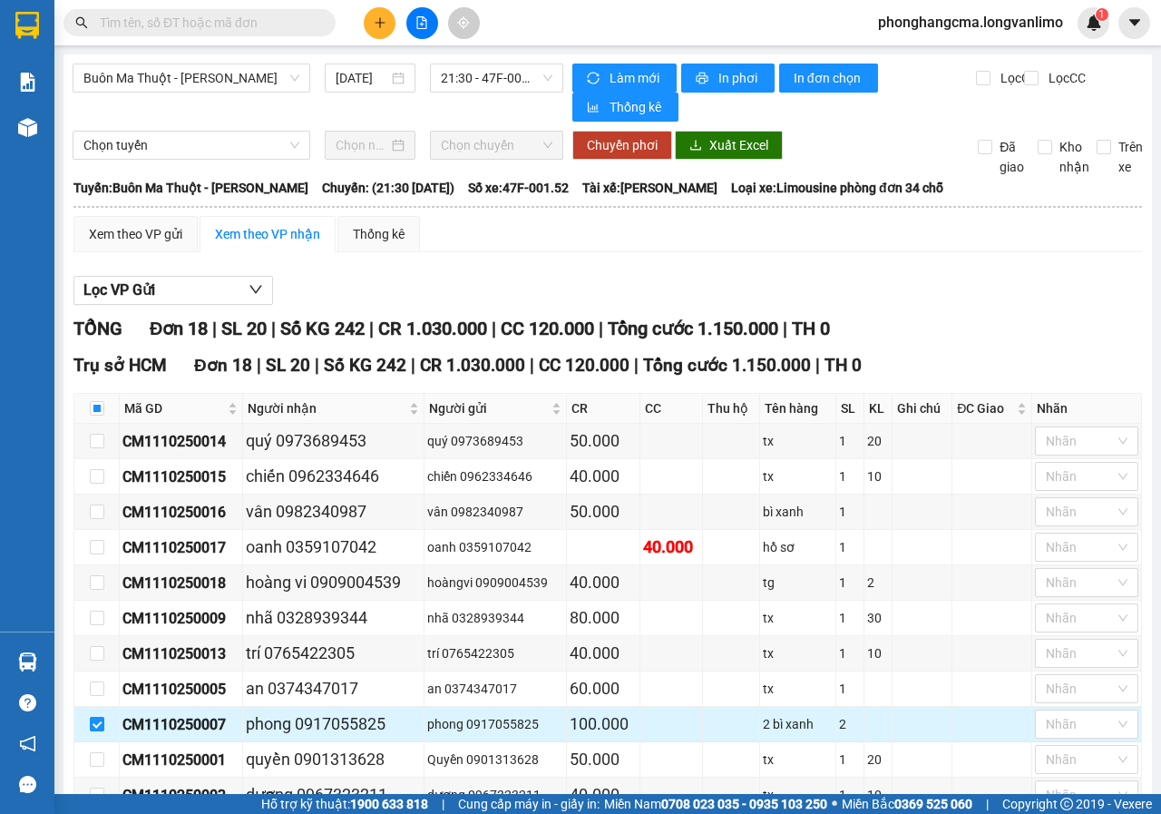
click at [103, 717] on input "checkbox" at bounding box center [97, 724] width 15 height 15
checkbox input "false"
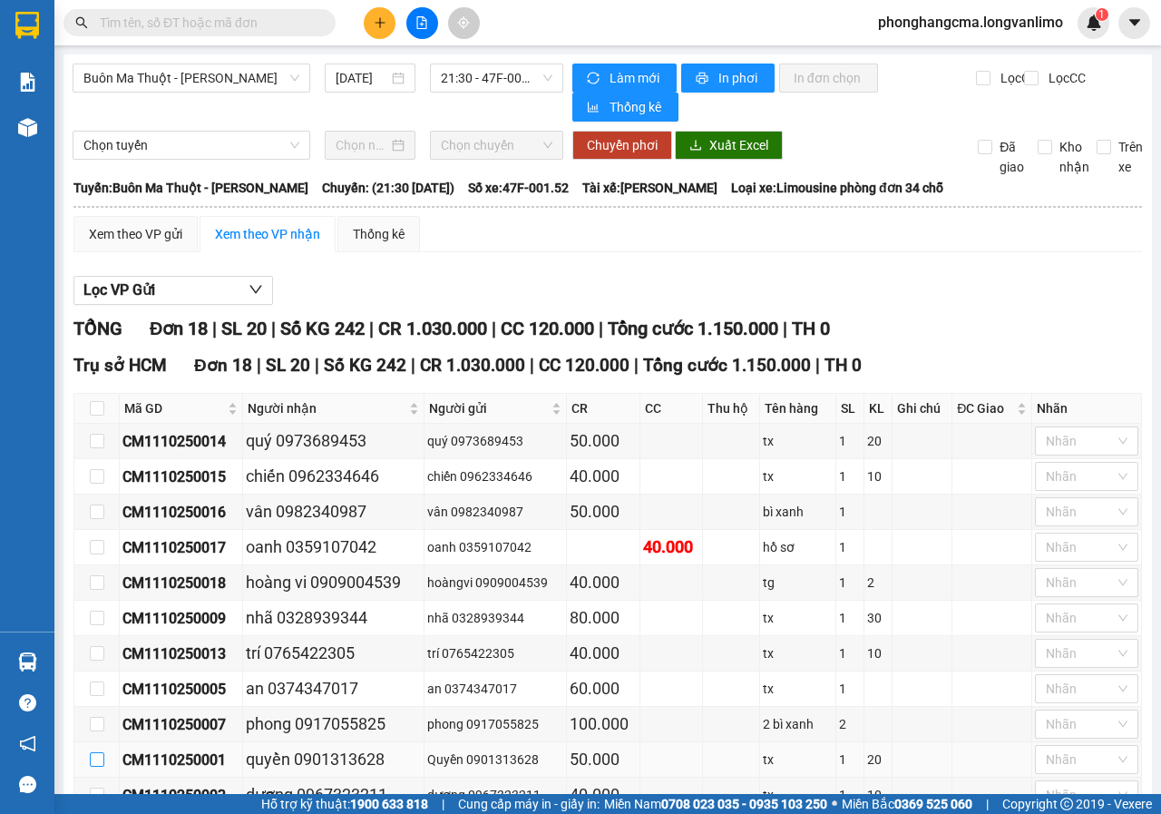
click at [103, 752] on input "checkbox" at bounding box center [97, 759] width 15 height 15
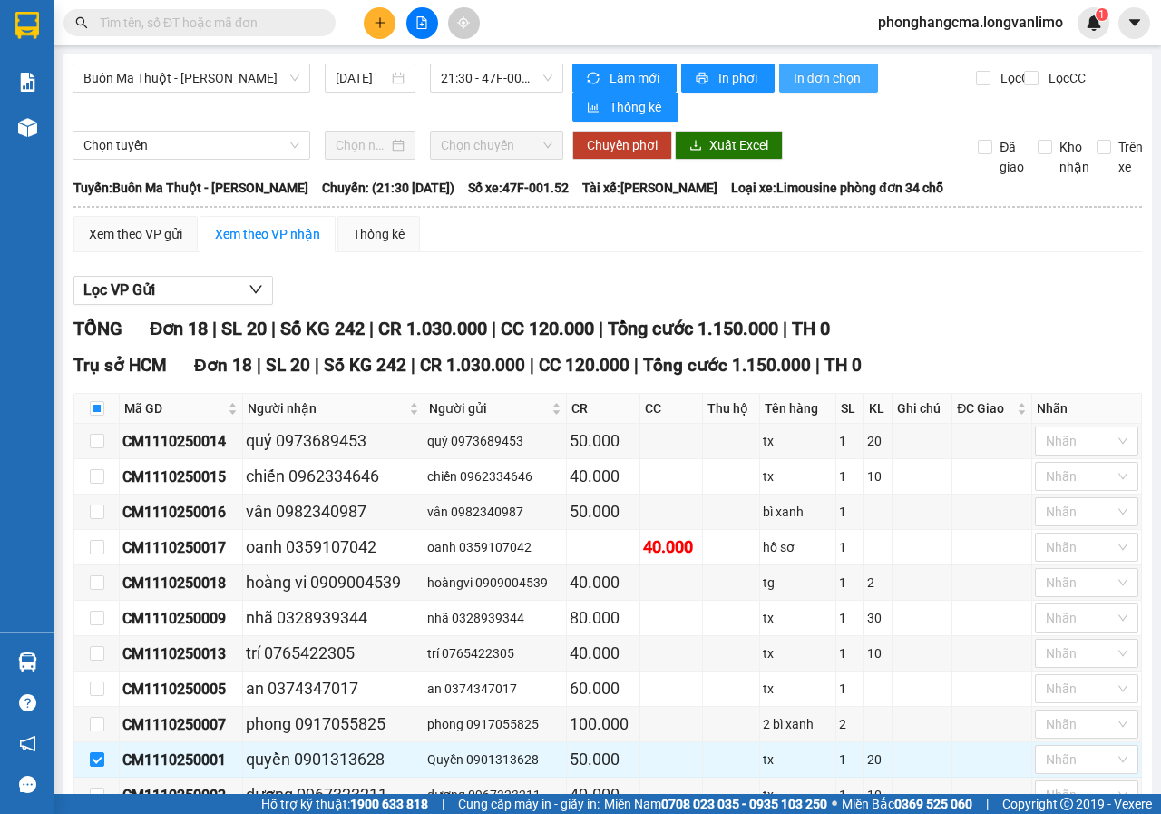
click at [821, 84] on span "In đơn chọn" at bounding box center [829, 78] width 70 height 20
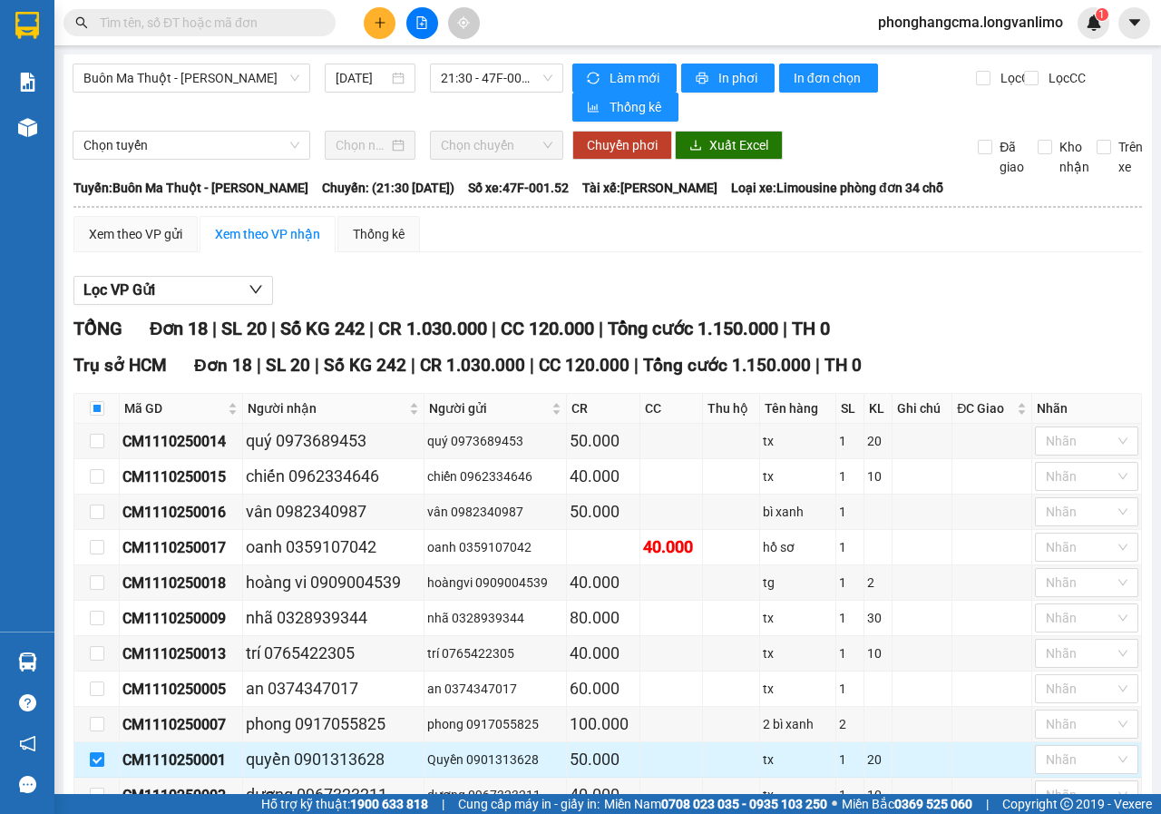
click at [100, 752] on input "checkbox" at bounding box center [97, 759] width 15 height 15
checkbox input "false"
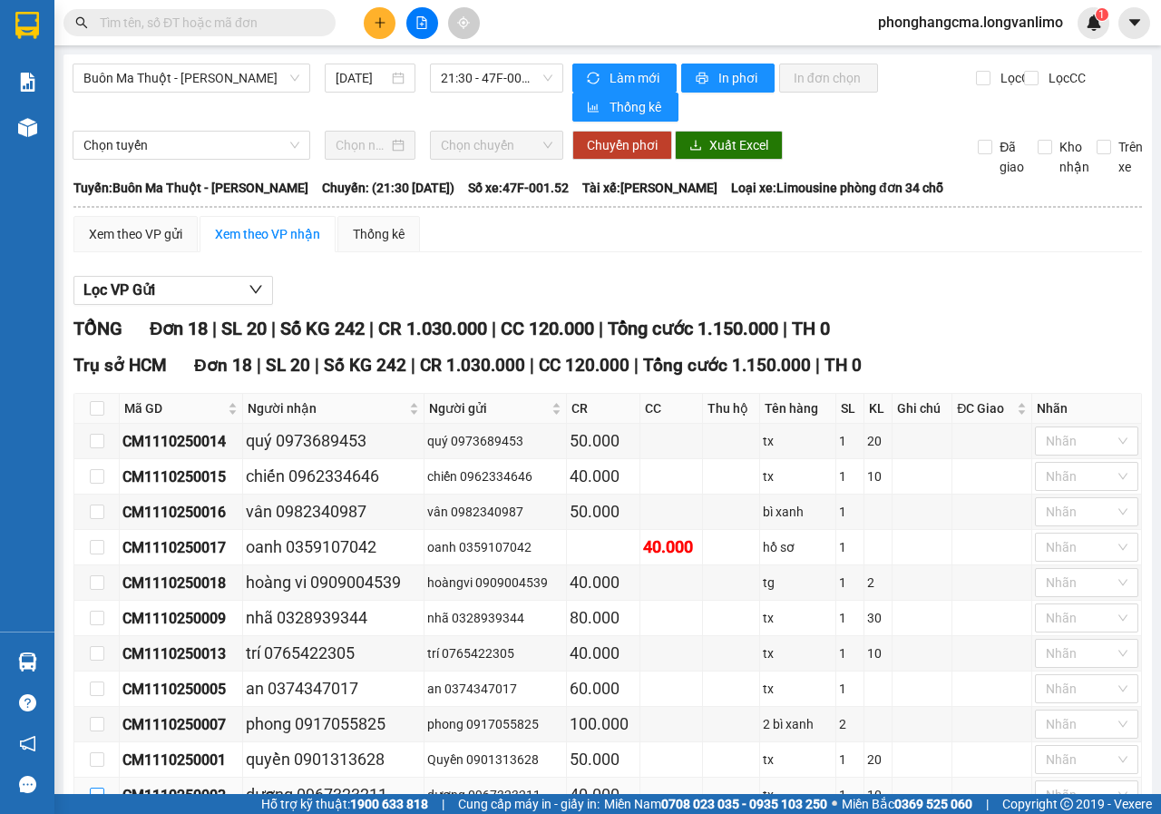
click at [98, 787] on input "checkbox" at bounding box center [97, 794] width 15 height 15
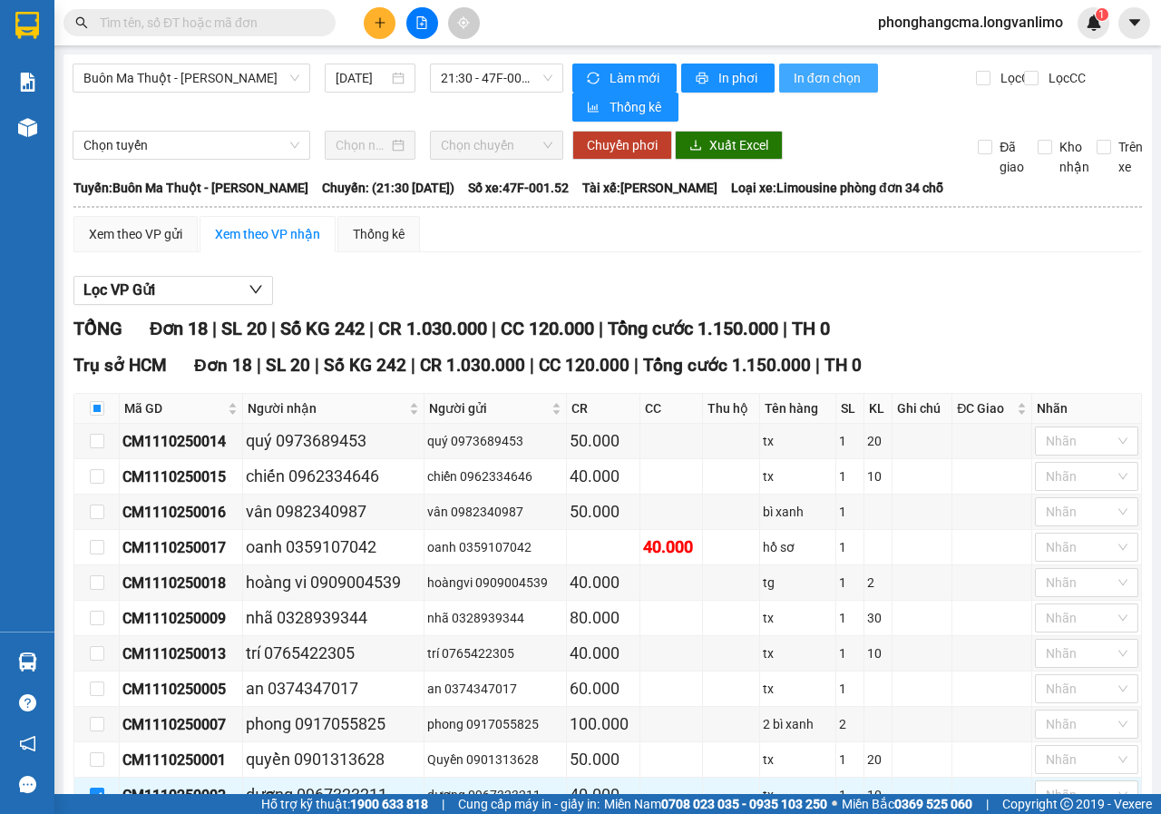
click at [828, 71] on span "In đơn chọn" at bounding box center [829, 78] width 70 height 20
click at [98, 787] on input "checkbox" at bounding box center [97, 794] width 15 height 15
checkbox input "false"
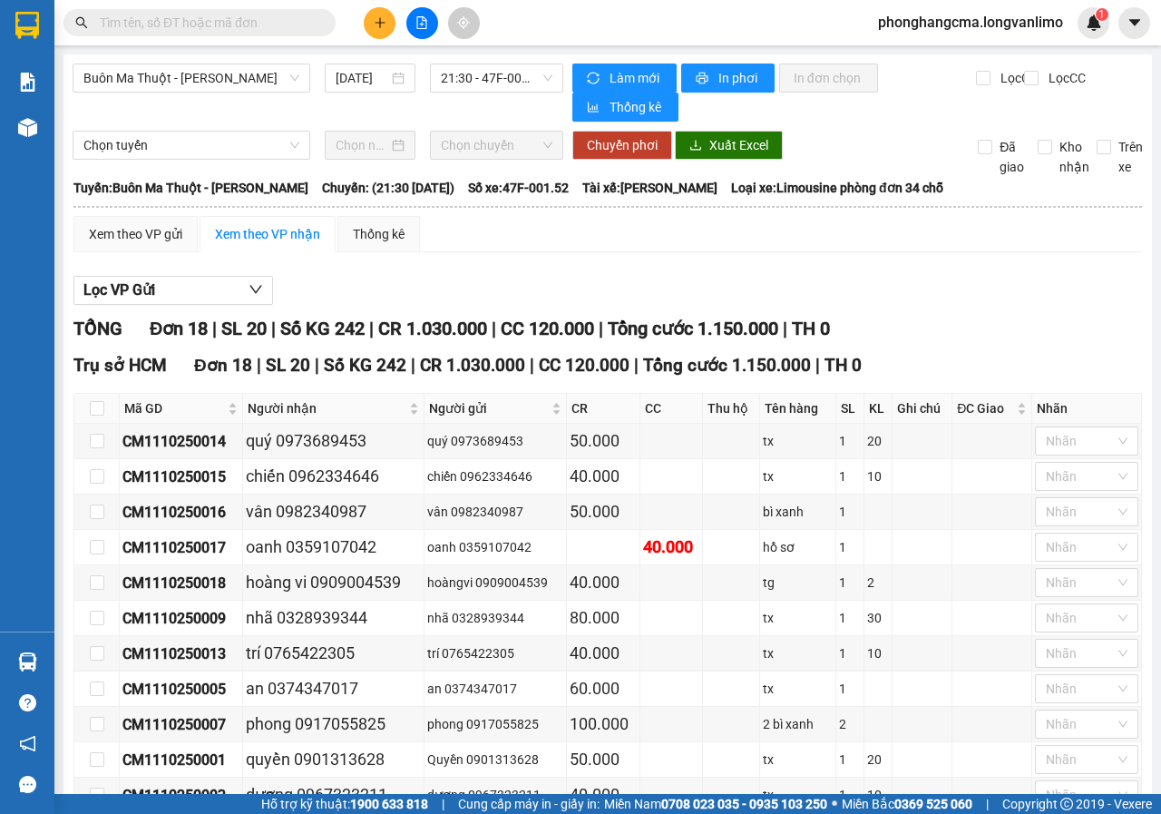
click at [100, 813] on input "checkbox" at bounding box center [97, 830] width 15 height 15
click at [811, 73] on span "In đơn chọn" at bounding box center [829, 78] width 70 height 20
click at [98, 813] on input "checkbox" at bounding box center [97, 830] width 15 height 15
checkbox input "false"
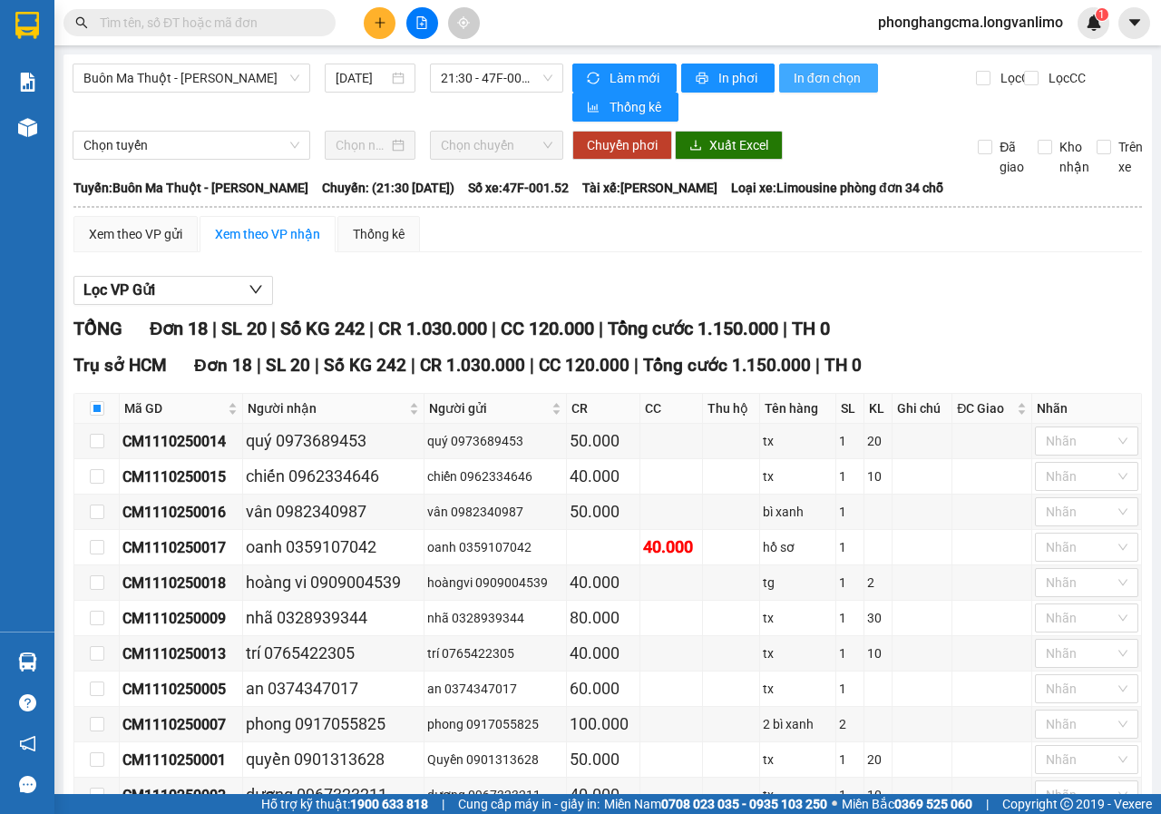
click at [811, 81] on span "In đơn chọn" at bounding box center [829, 78] width 70 height 20
checkbox input "false"
click at [813, 76] on span "In đơn chọn" at bounding box center [829, 78] width 70 height 20
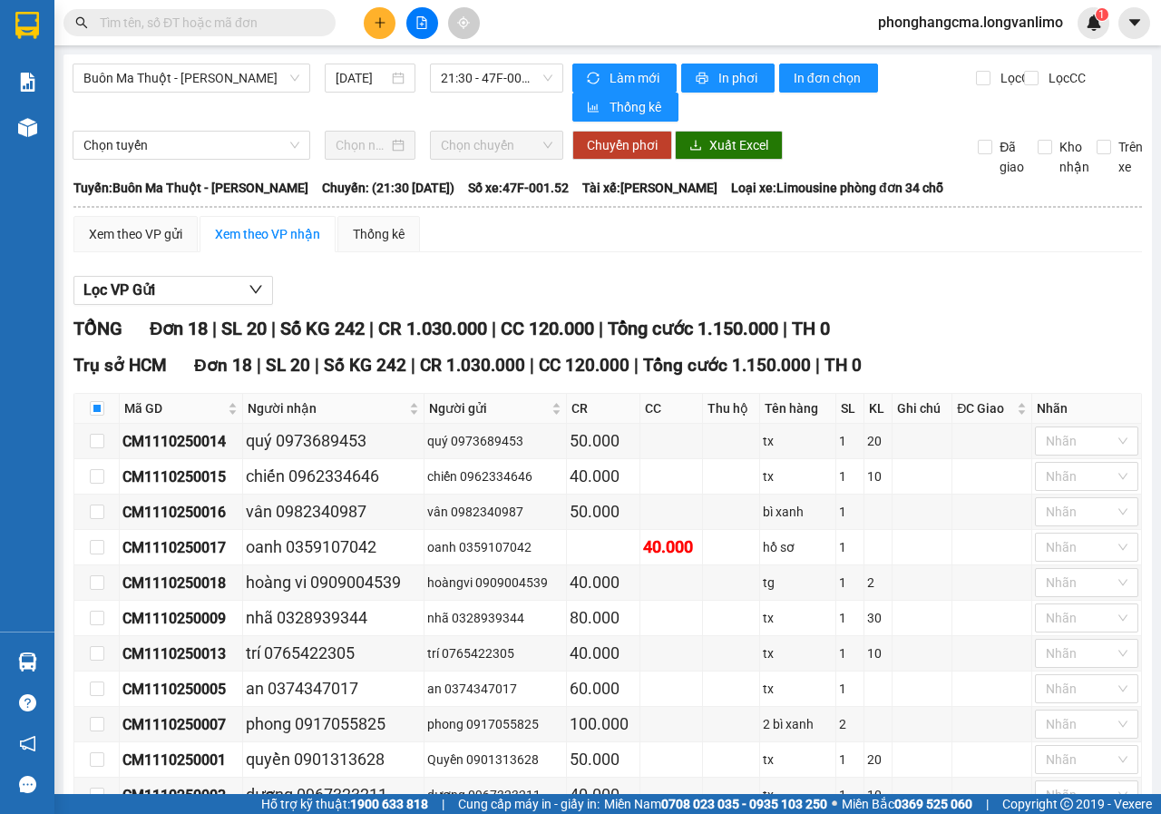
checkbox input "false"
click at [819, 84] on span "In đơn chọn" at bounding box center [829, 78] width 70 height 20
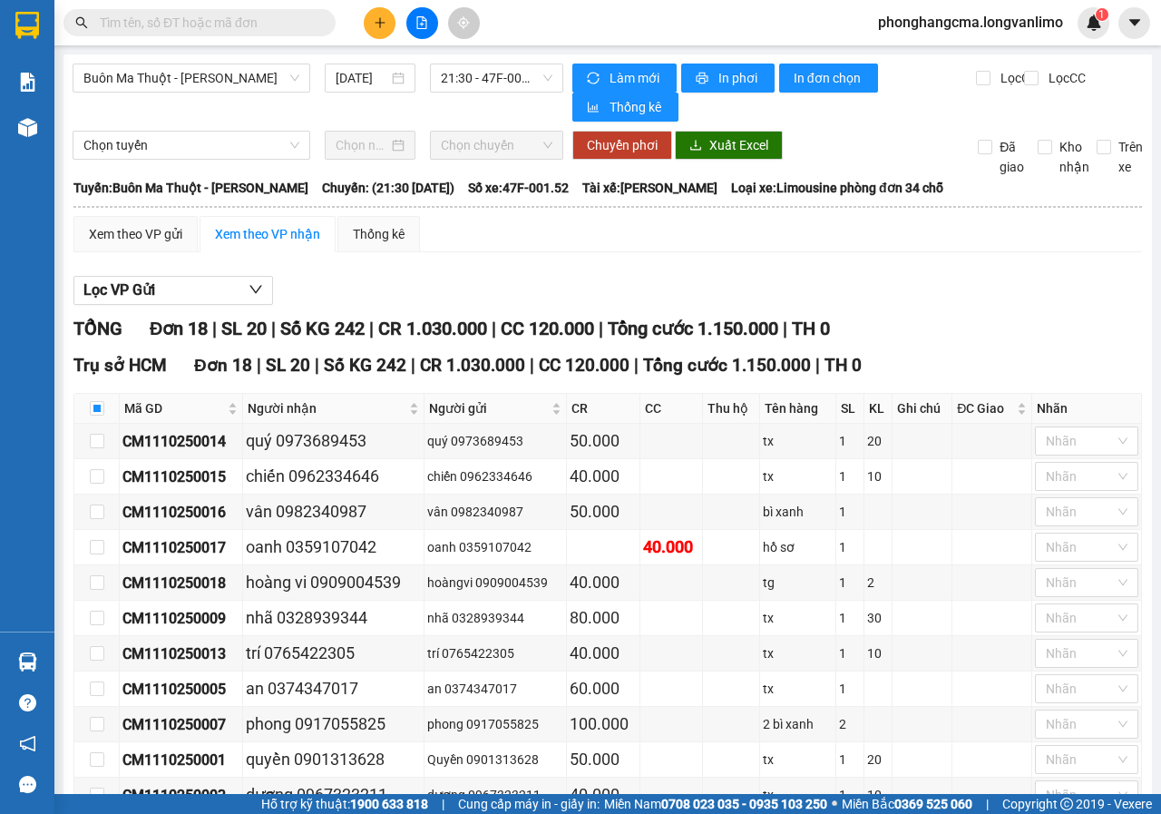
checkbox input "false"
click at [810, 83] on span "In đơn chọn" at bounding box center [829, 78] width 70 height 20
drag, startPoint x: 97, startPoint y: 610, endPoint x: 98, endPoint y: 647, distance: 37.2
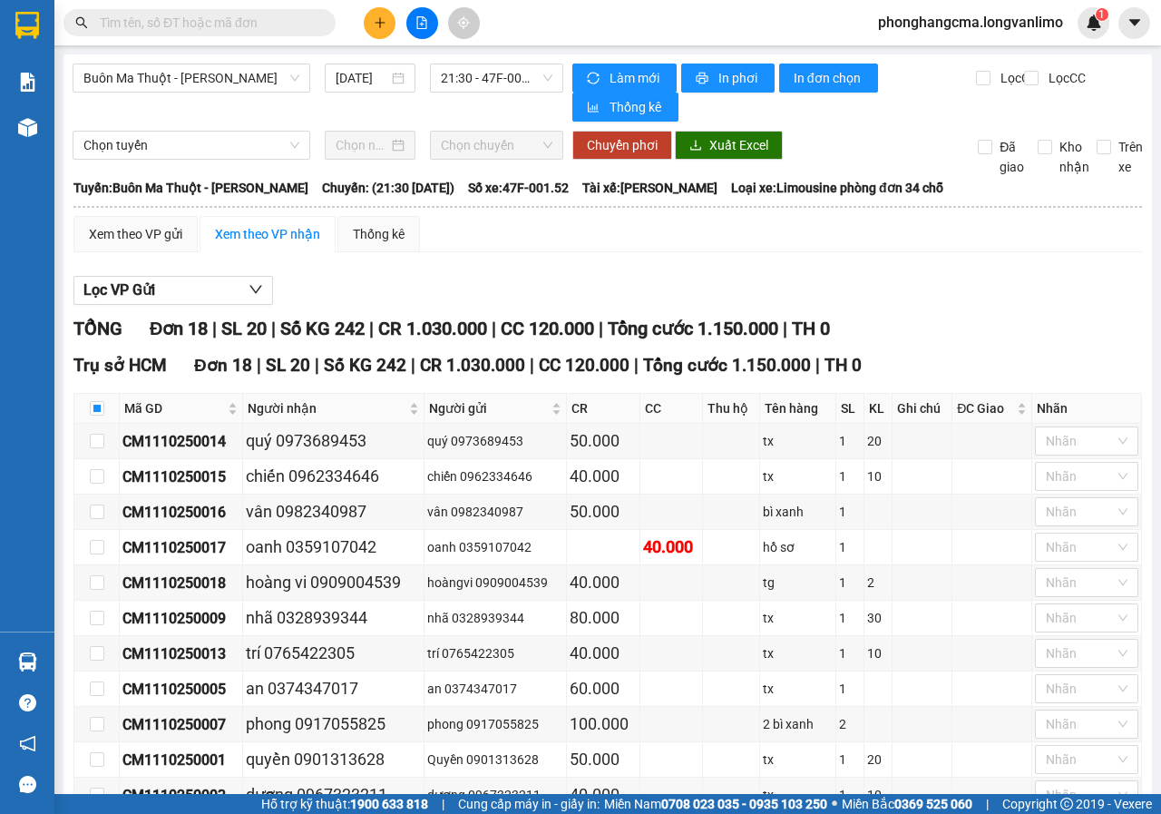
checkbox input "false"
click at [816, 69] on span "In đơn chọn" at bounding box center [829, 78] width 70 height 20
click at [806, 78] on span "In đơn chọn" at bounding box center [829, 78] width 70 height 20
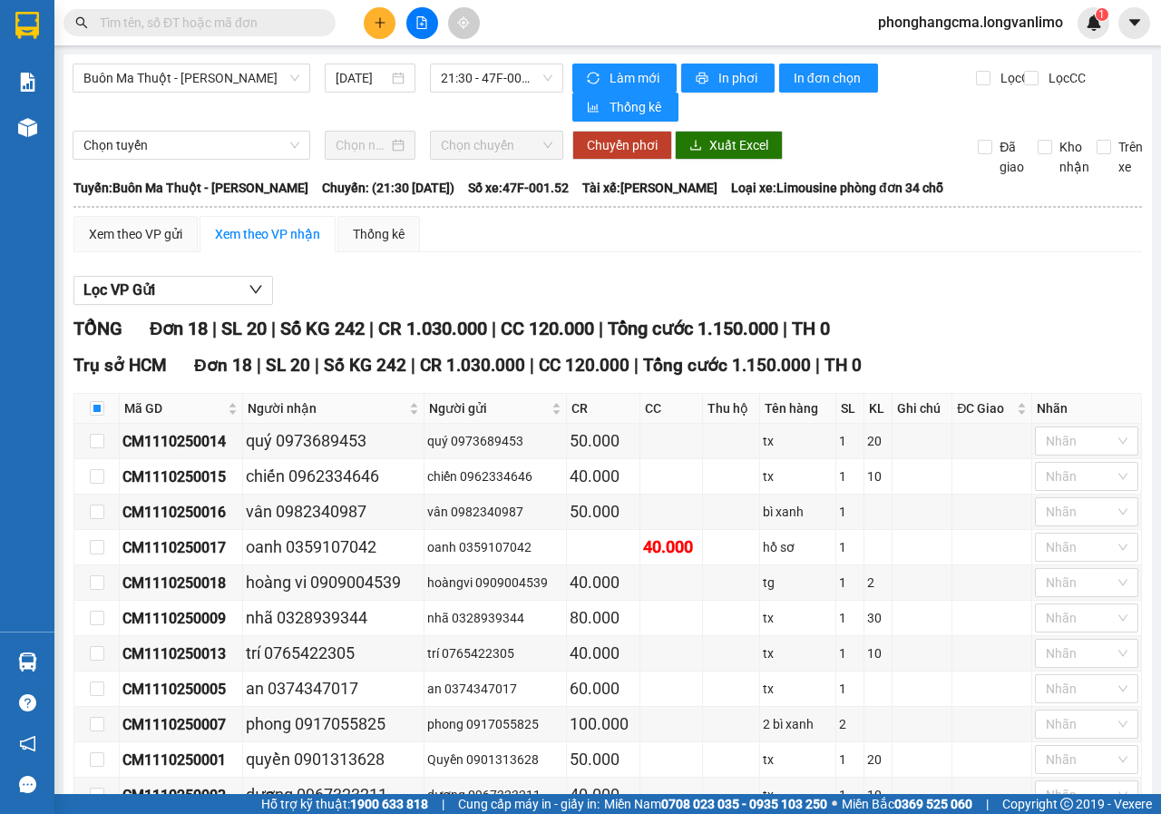
checkbox input "false"
checkbox input "true"
click at [823, 83] on span "In đơn chọn" at bounding box center [829, 78] width 70 height 20
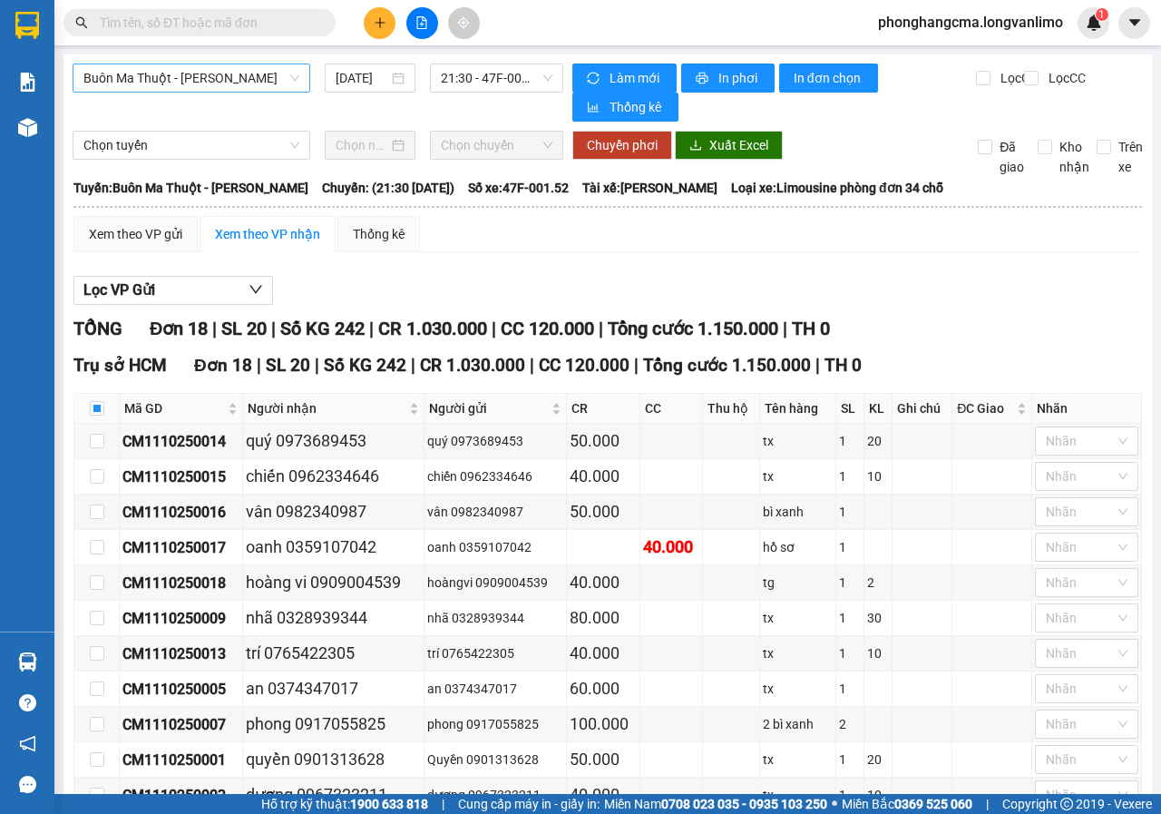
click at [251, 76] on span "Buôn Ma Thuột - [PERSON_NAME]" at bounding box center [191, 77] width 216 height 27
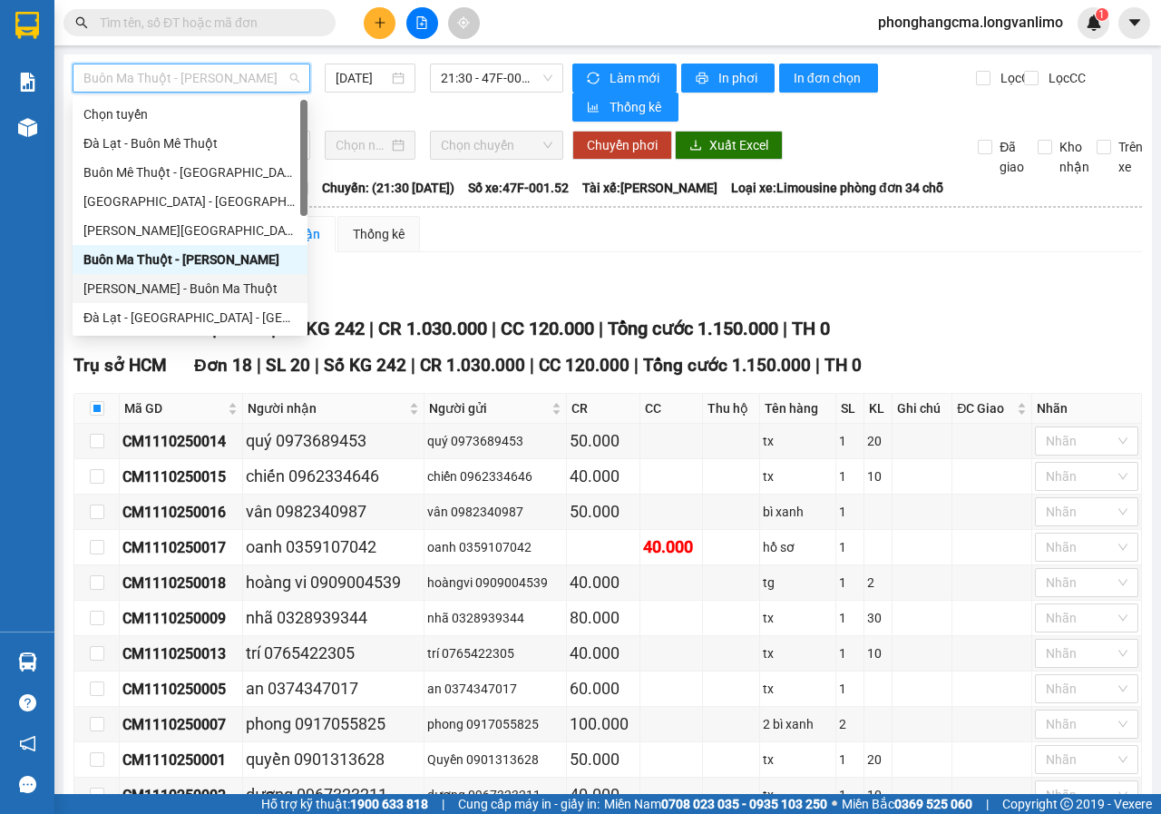
click at [186, 288] on div "[PERSON_NAME] - Buôn Ma Thuột" at bounding box center [189, 289] width 213 height 20
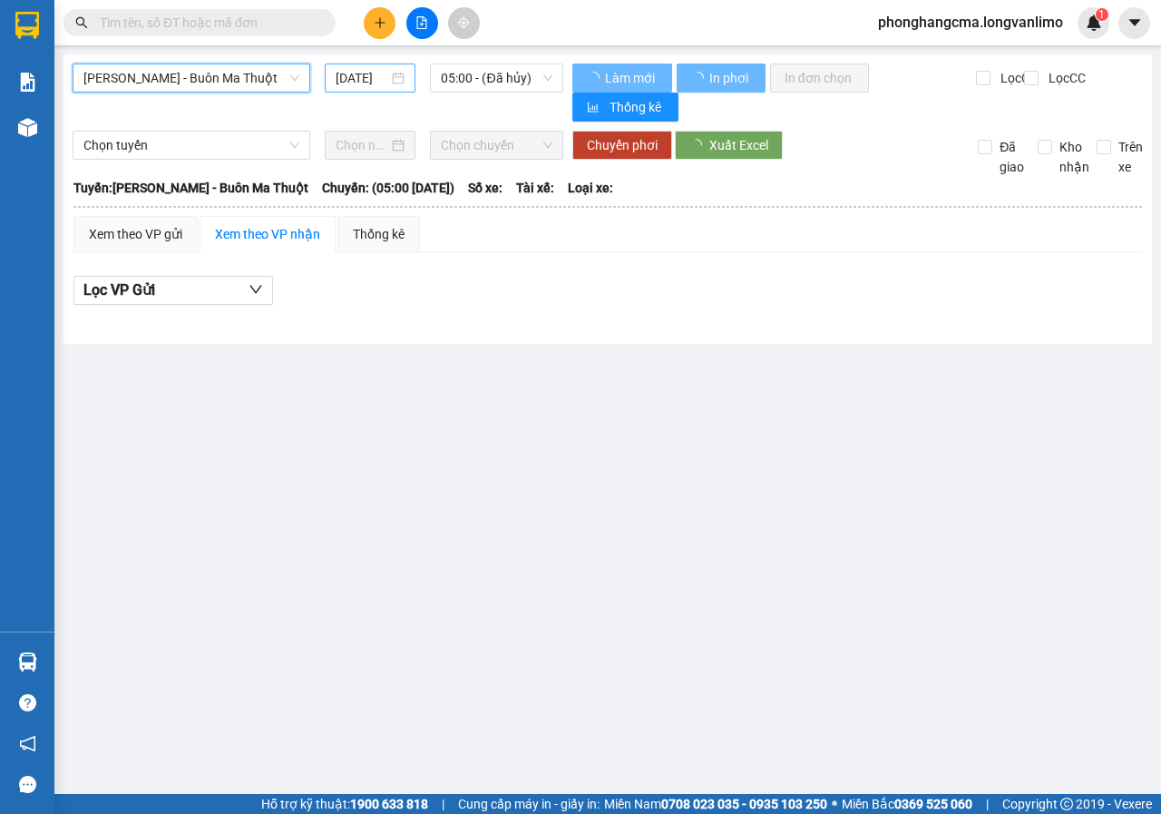
click at [396, 81] on div "[DATE]" at bounding box center [370, 78] width 69 height 20
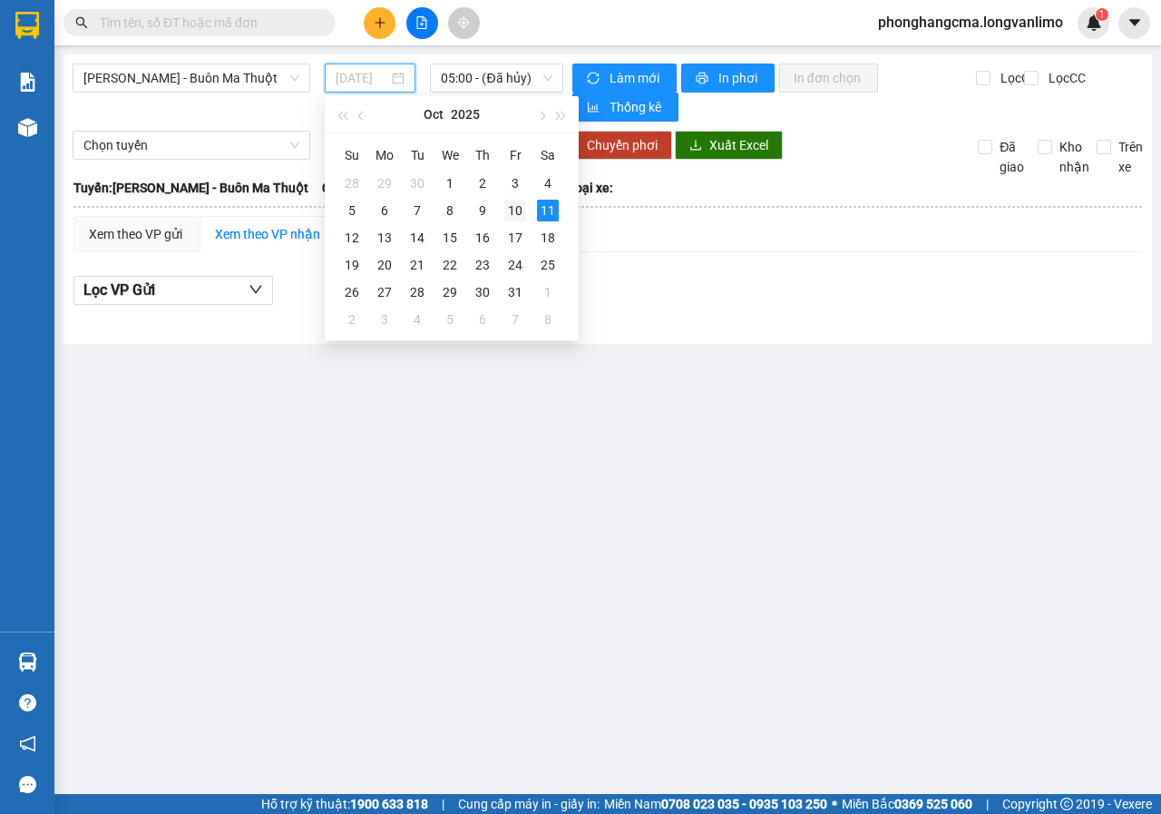
click at [518, 217] on div "10" at bounding box center [515, 211] width 22 height 22
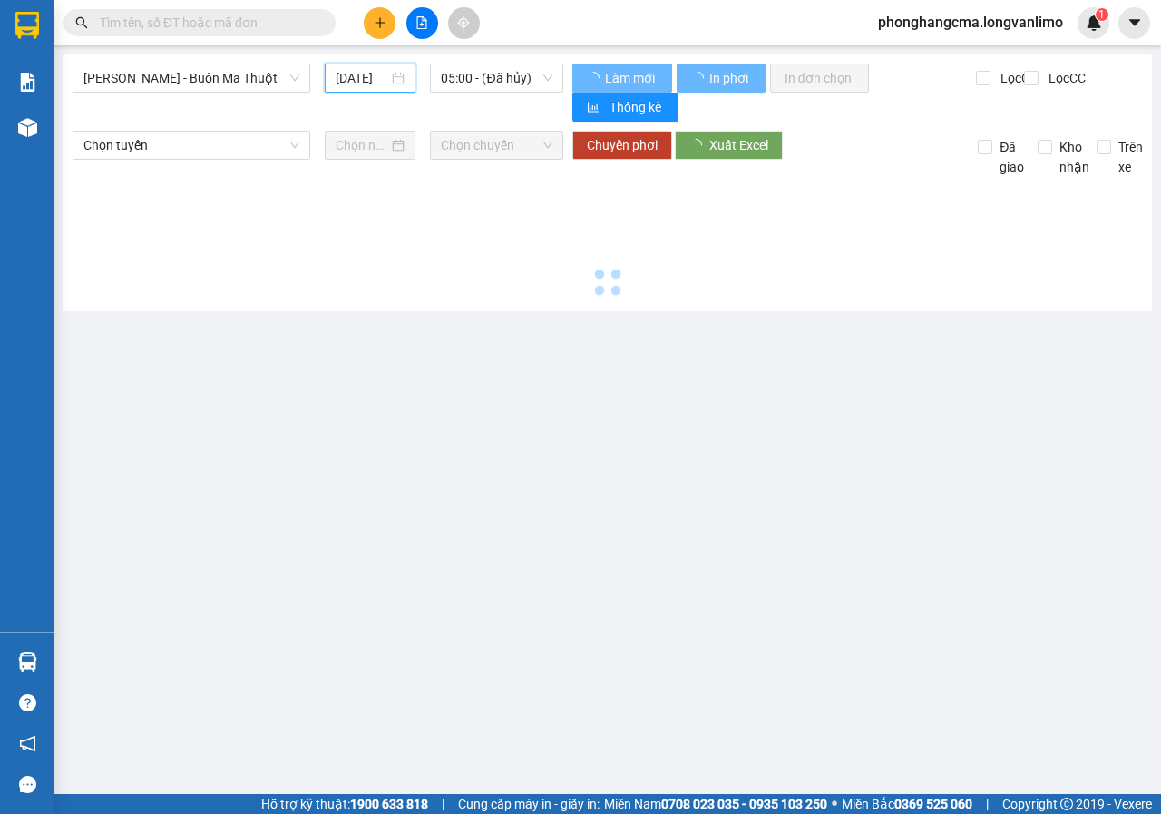
type input "[DATE]"
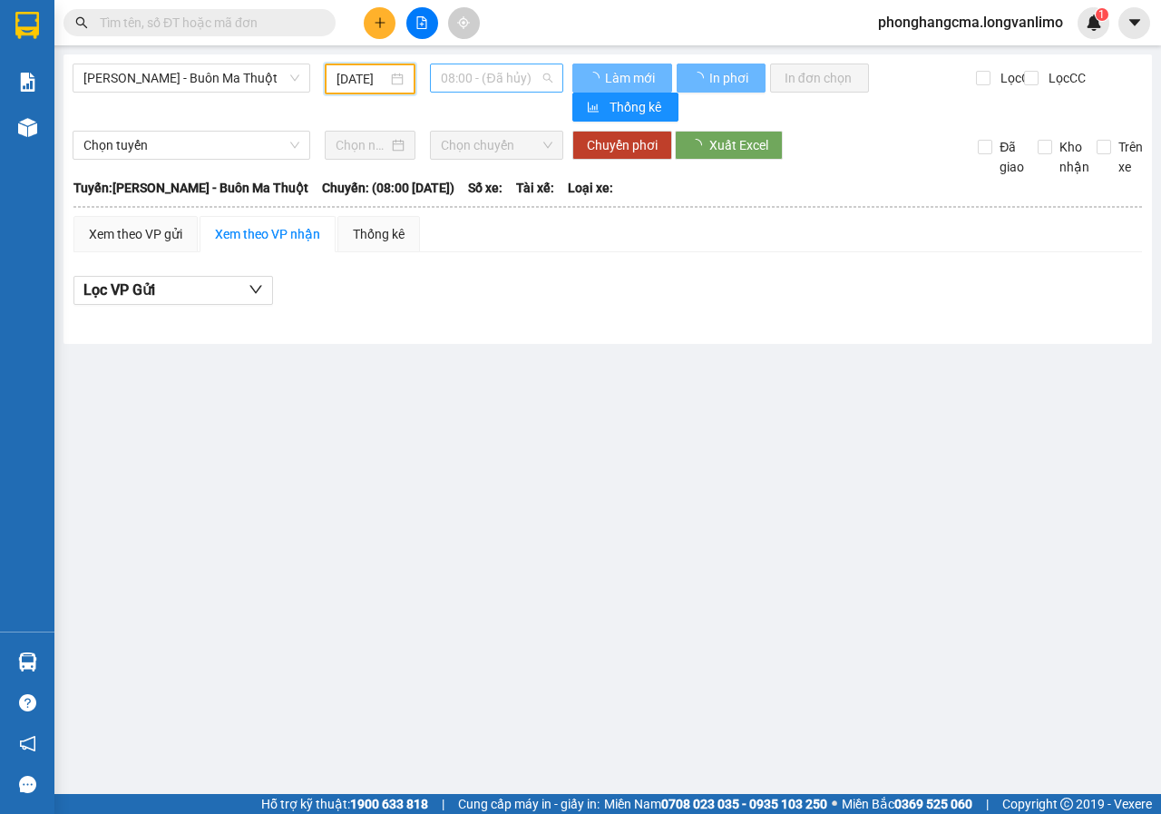
click at [508, 83] on span "08:00 - (Đã hủy)" at bounding box center [496, 77] width 111 height 27
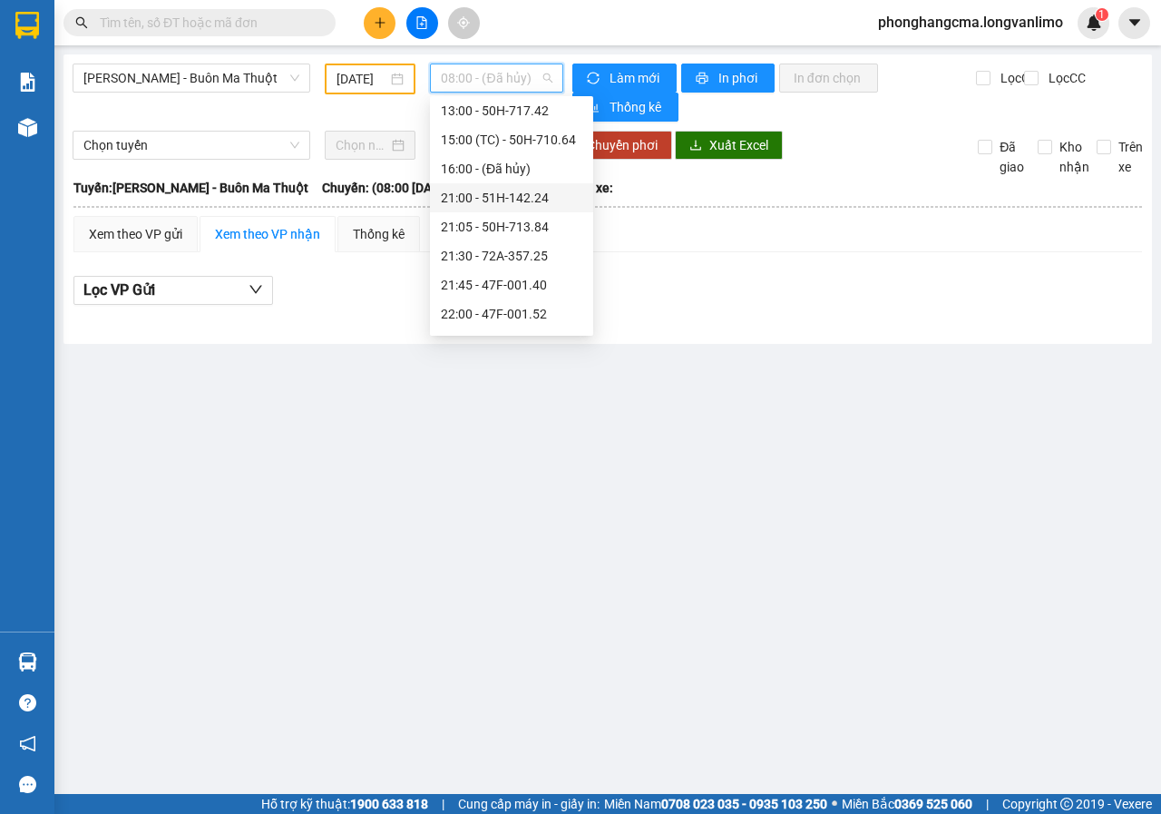
click at [485, 208] on div "21:00 - 51H-142.24" at bounding box center [512, 198] width 142 height 20
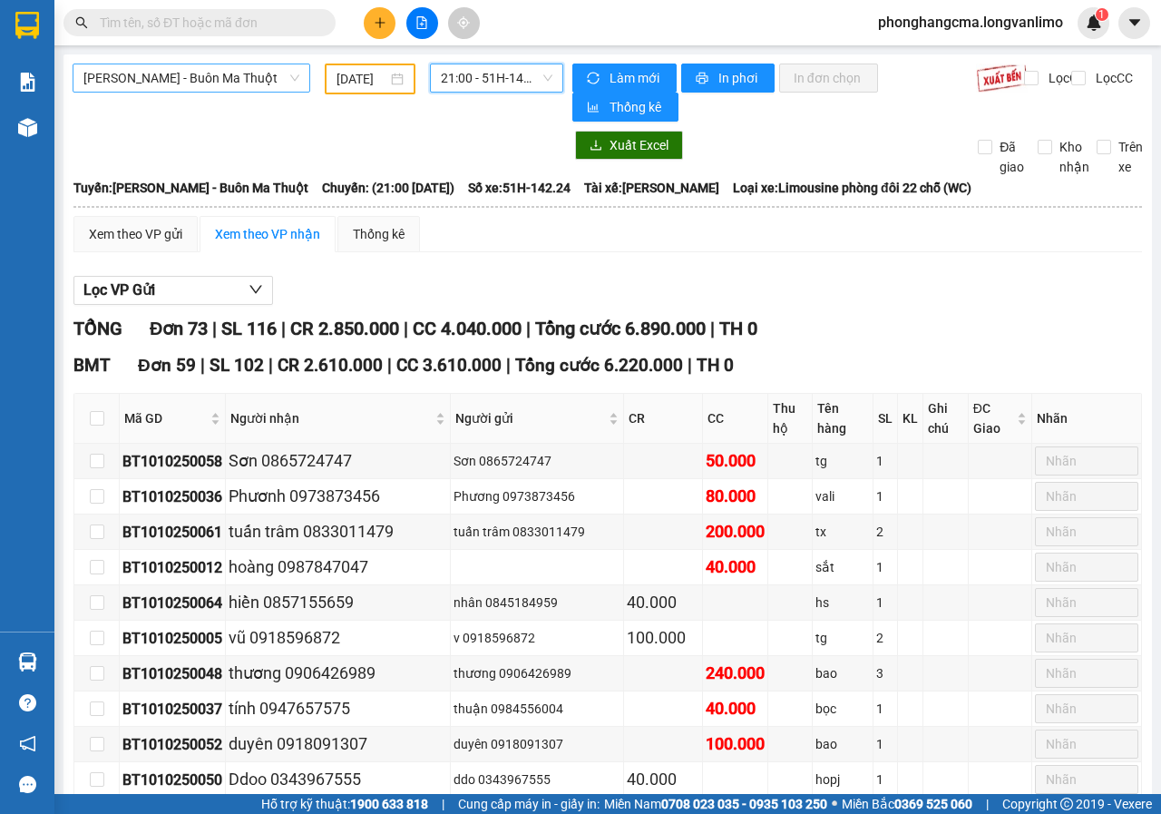
click at [242, 83] on span "[PERSON_NAME] - Buôn Ma Thuột" at bounding box center [191, 77] width 216 height 27
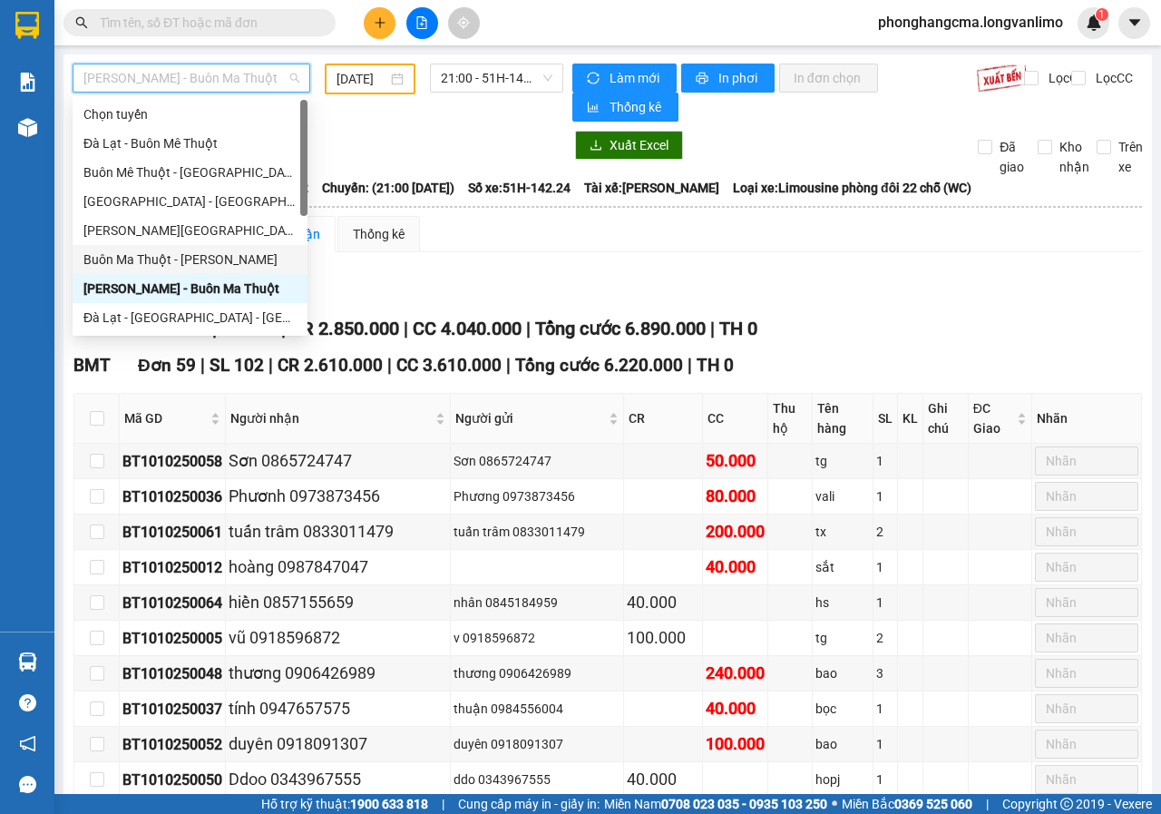
click at [160, 261] on div "Buôn Ma Thuột - [PERSON_NAME]" at bounding box center [189, 259] width 213 height 20
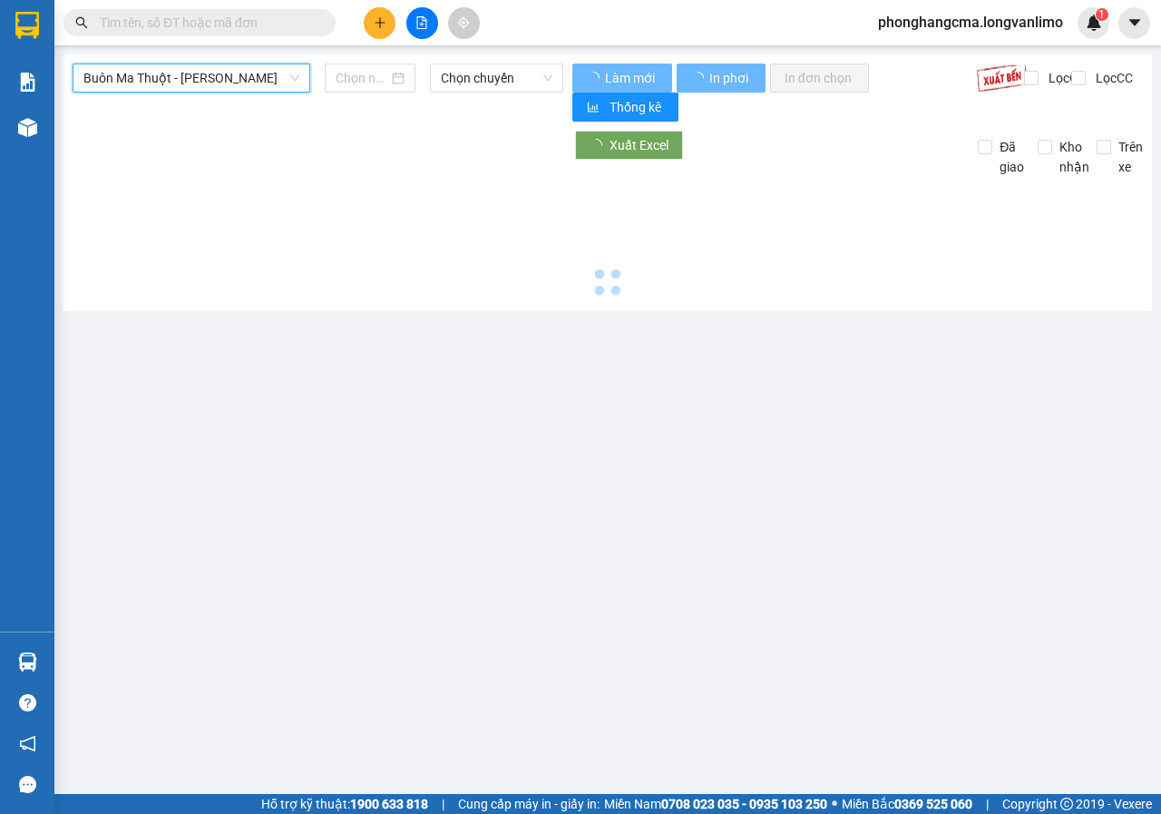
type input "[DATE]"
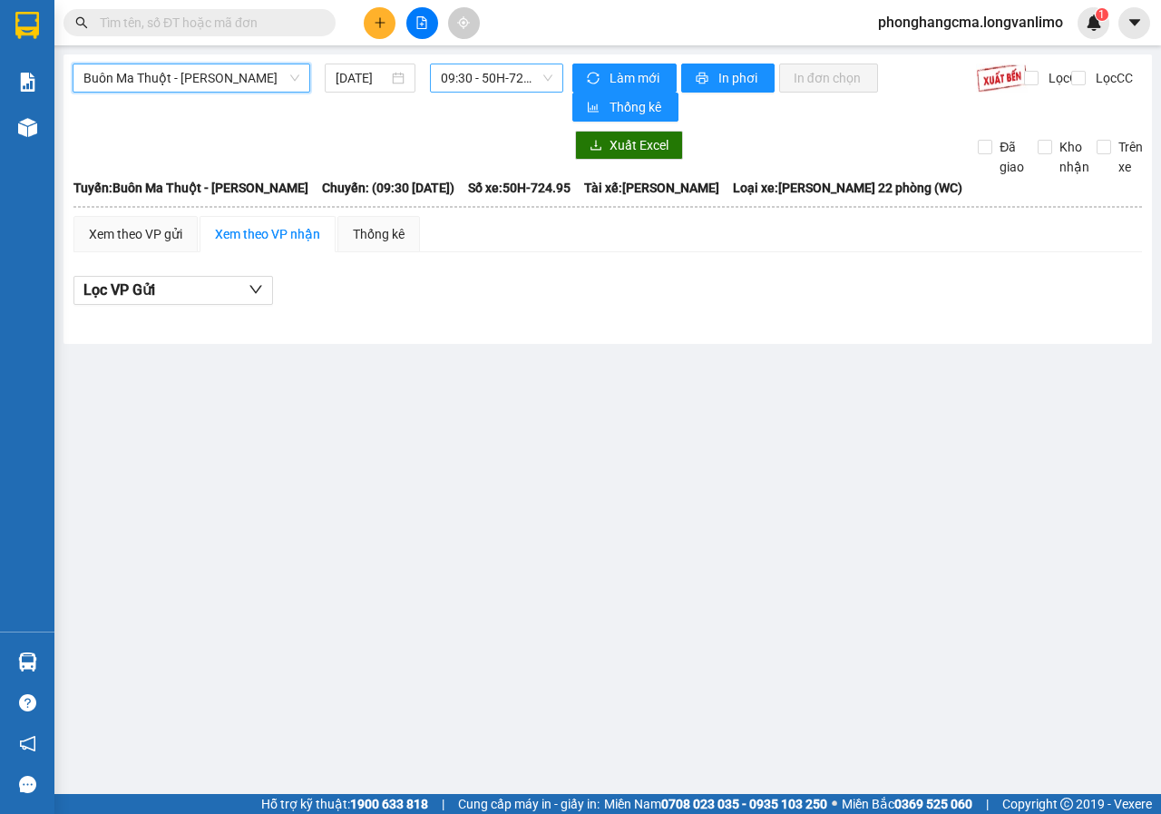
click at [491, 81] on span "09:30 - 50H-724.95" at bounding box center [496, 77] width 111 height 27
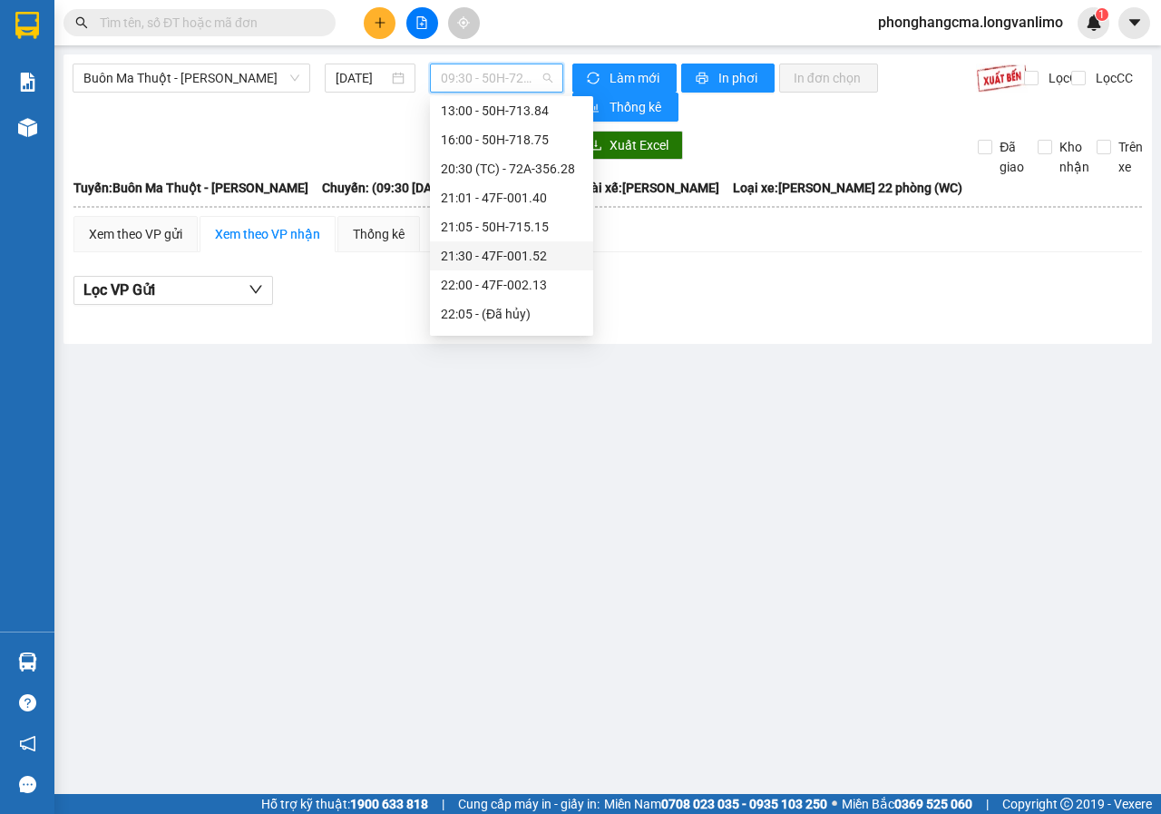
click at [499, 246] on div "21:30 - 47F-001.52" at bounding box center [512, 256] width 142 height 20
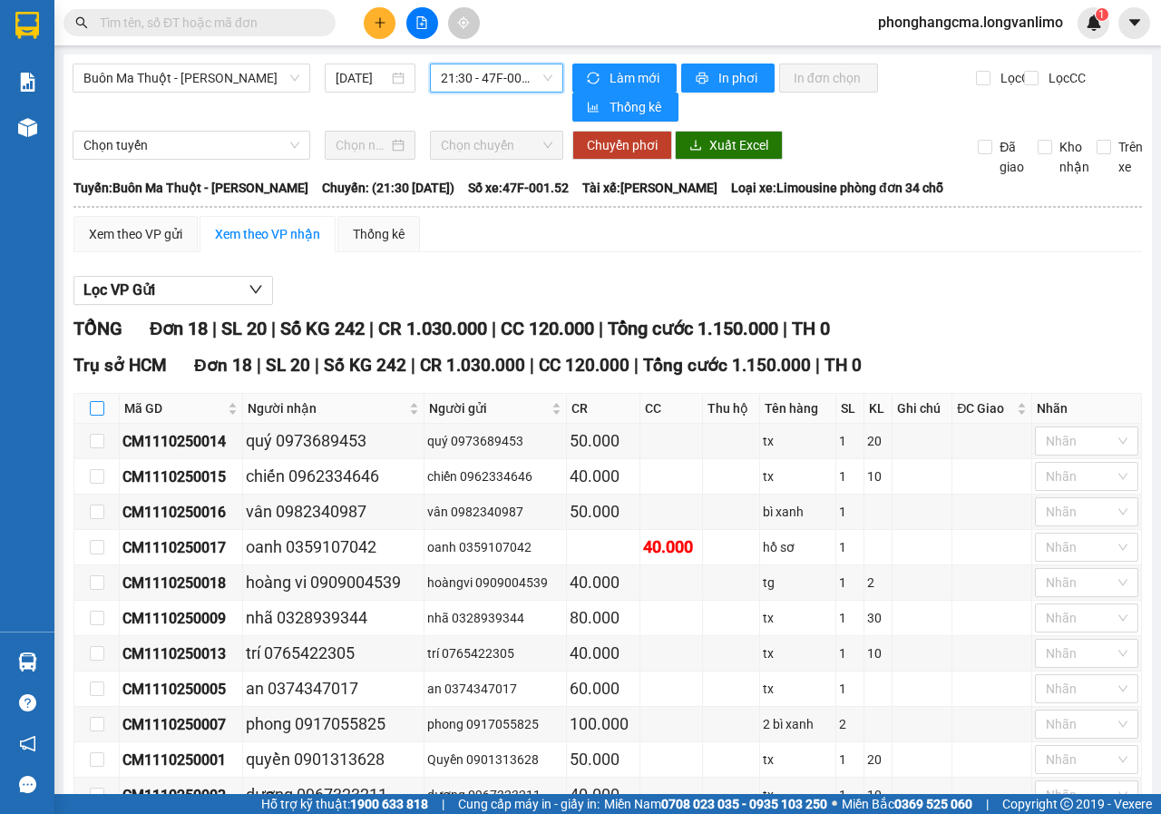
click at [99, 407] on input "checkbox" at bounding box center [97, 408] width 15 height 15
checkbox input "true"
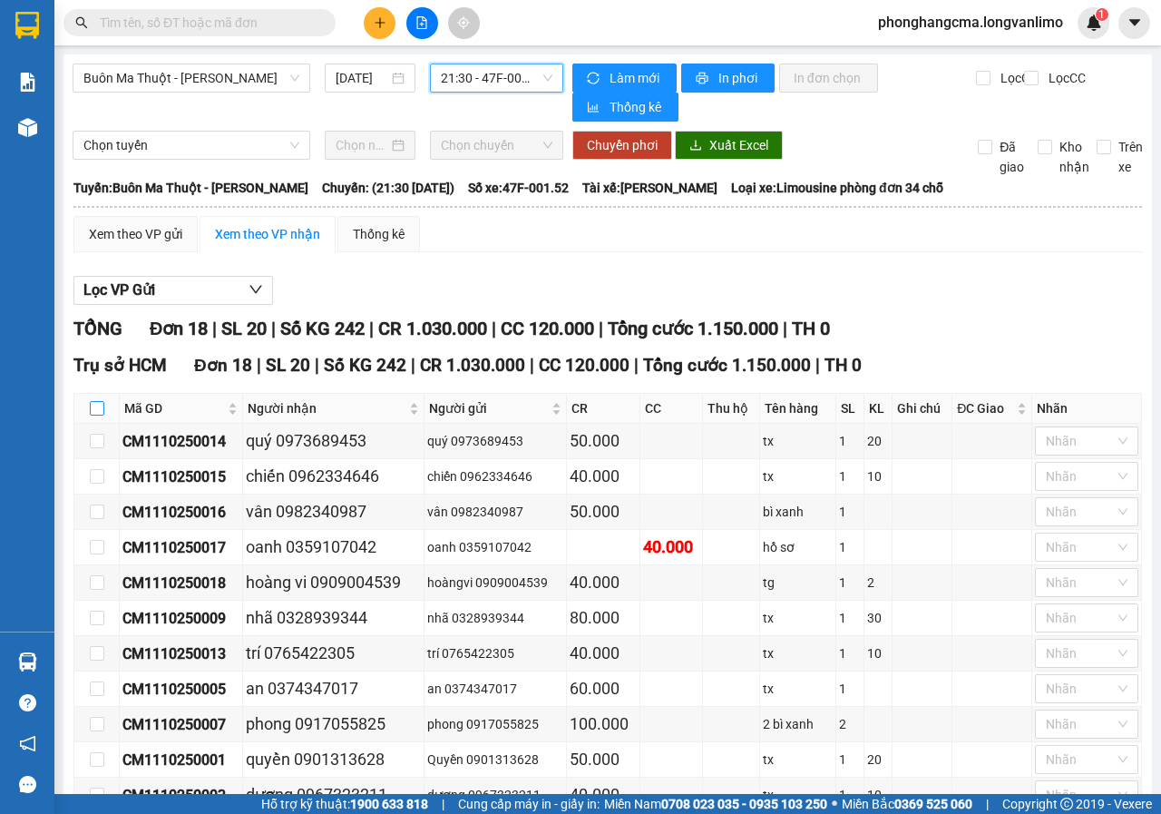
checkbox input "true"
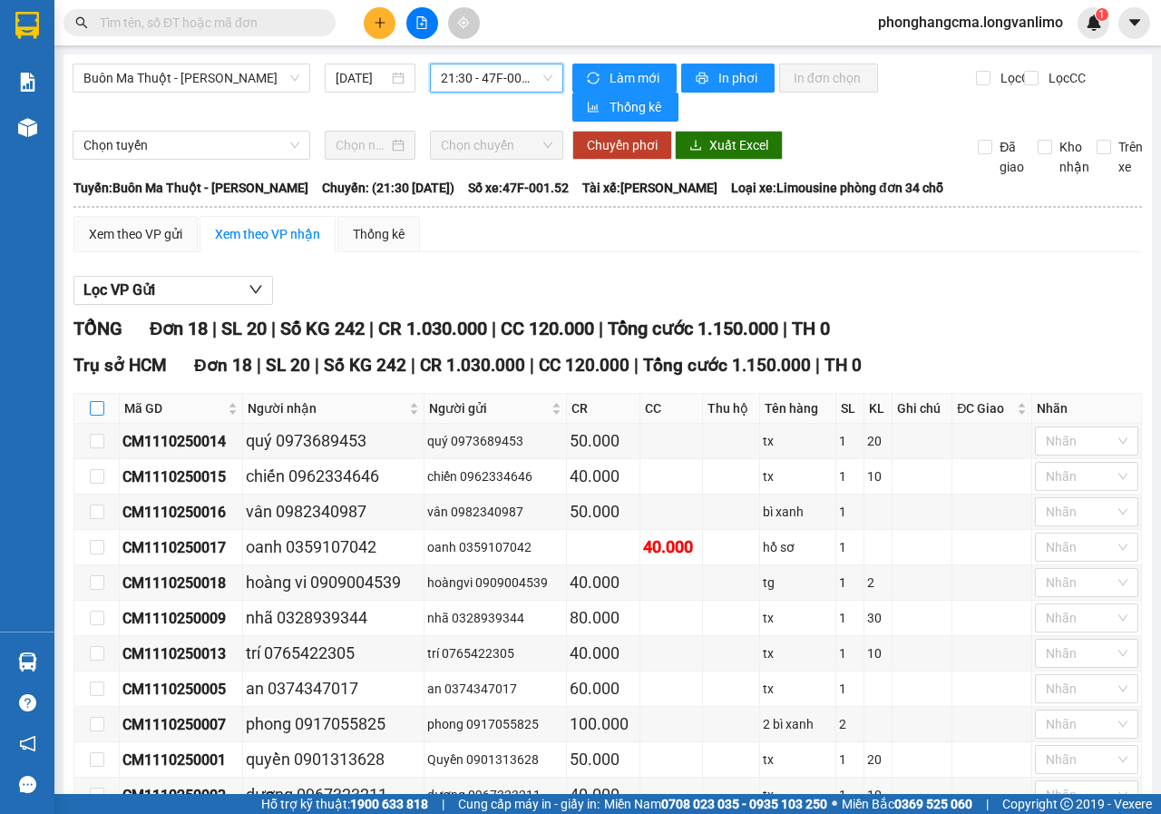
checkbox input "true"
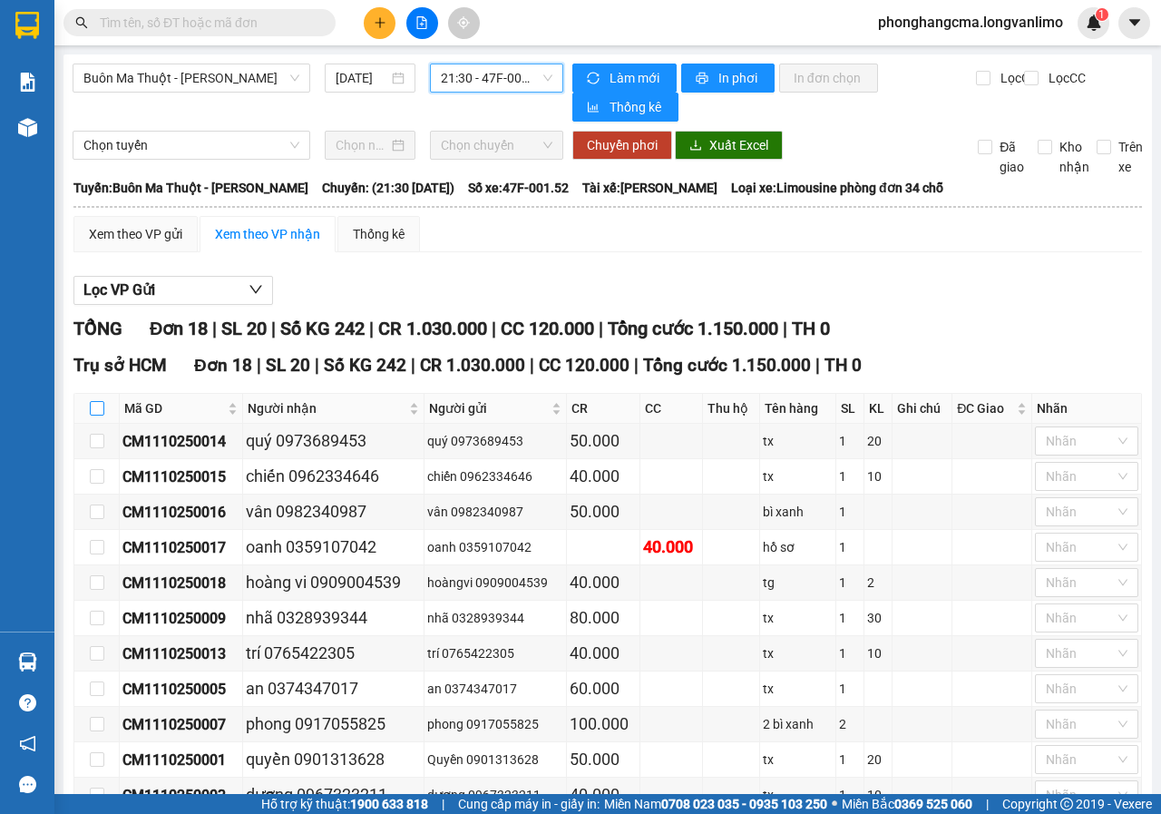
checkbox input "true"
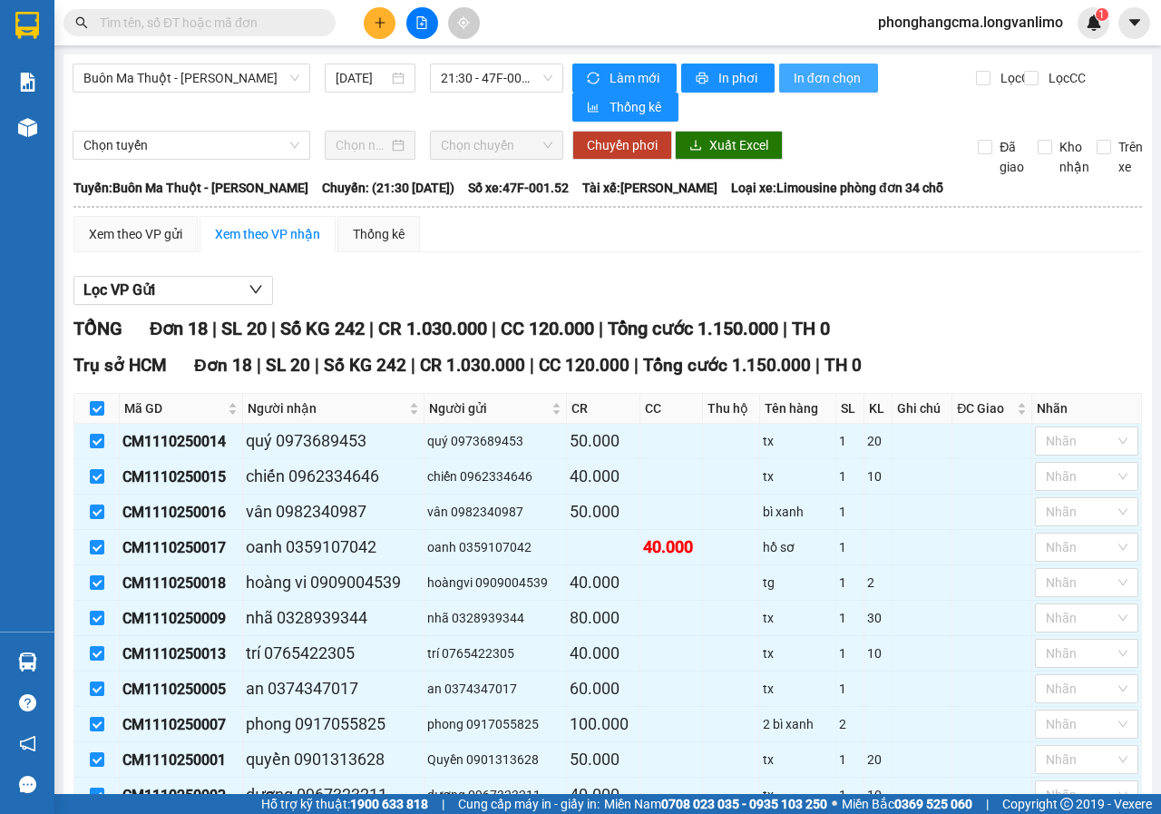
click at [827, 78] on span "In đơn chọn" at bounding box center [829, 78] width 70 height 20
click at [718, 69] on span "In phơi" at bounding box center [739, 78] width 42 height 20
